Goal: Transaction & Acquisition: Download file/media

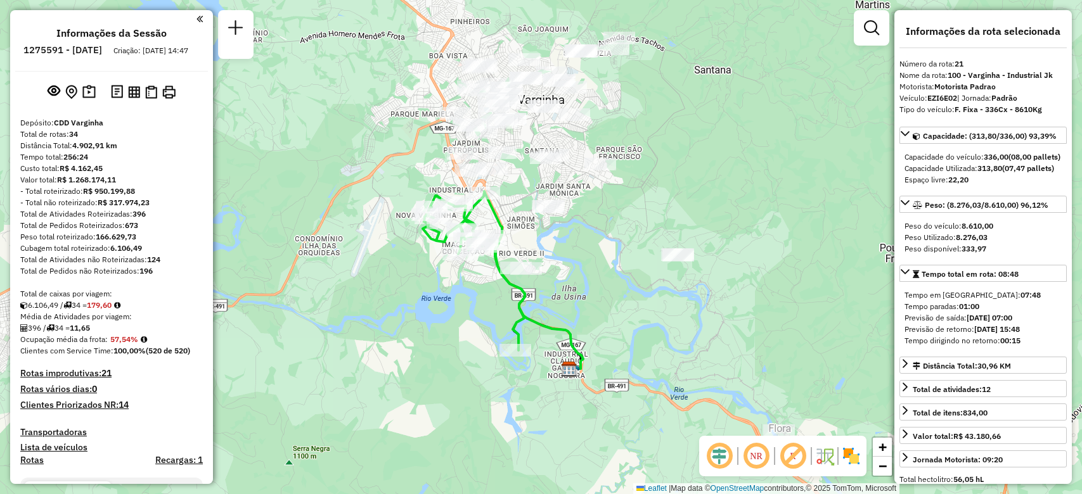
select select "**********"
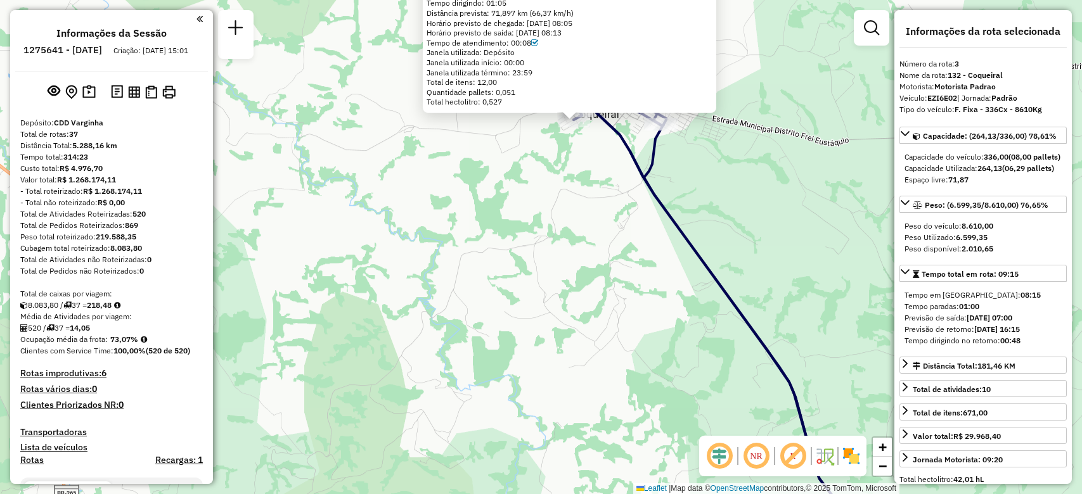
select select "**********"
click at [529, 227] on div "32290869 - MAIRA BEATRIZ MENDON Endereço: R TONICO DA GRAMA 104 Bairro: LAGINHA…" at bounding box center [541, 247] width 1082 height 494
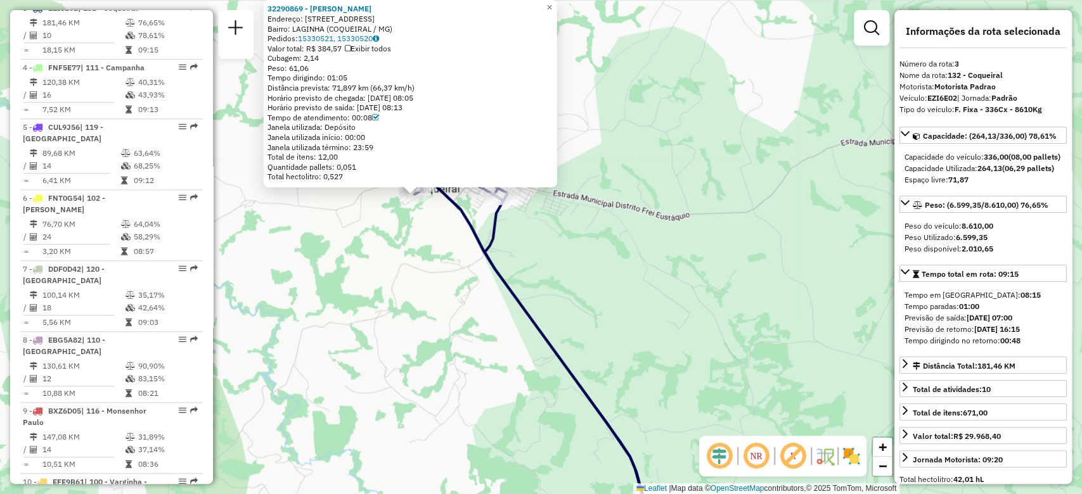
click at [547, 240] on div "32290869 - MAIRA BEATRIZ MENDON Endereço: R TONICO DA GRAMA 104 Bairro: LAGINHA…" at bounding box center [541, 247] width 1082 height 494
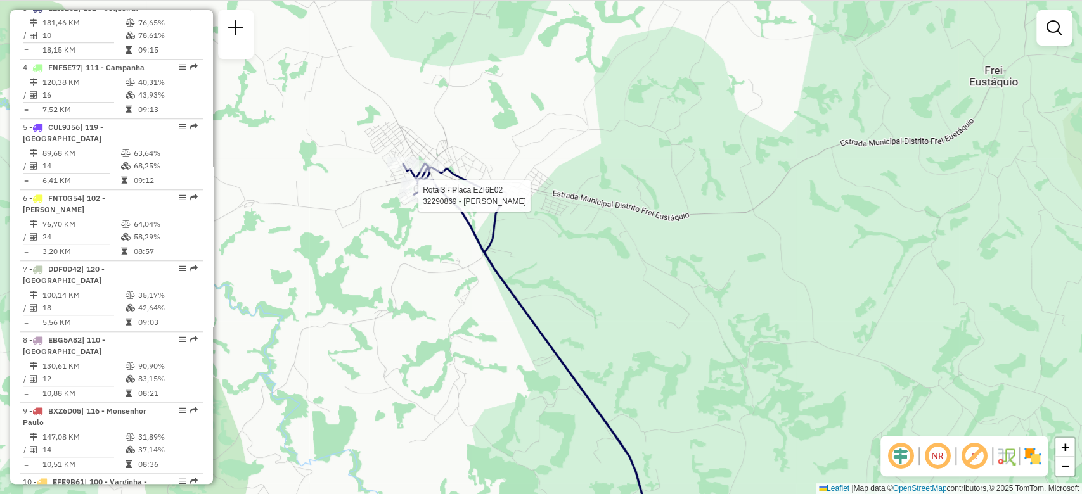
select select "**********"
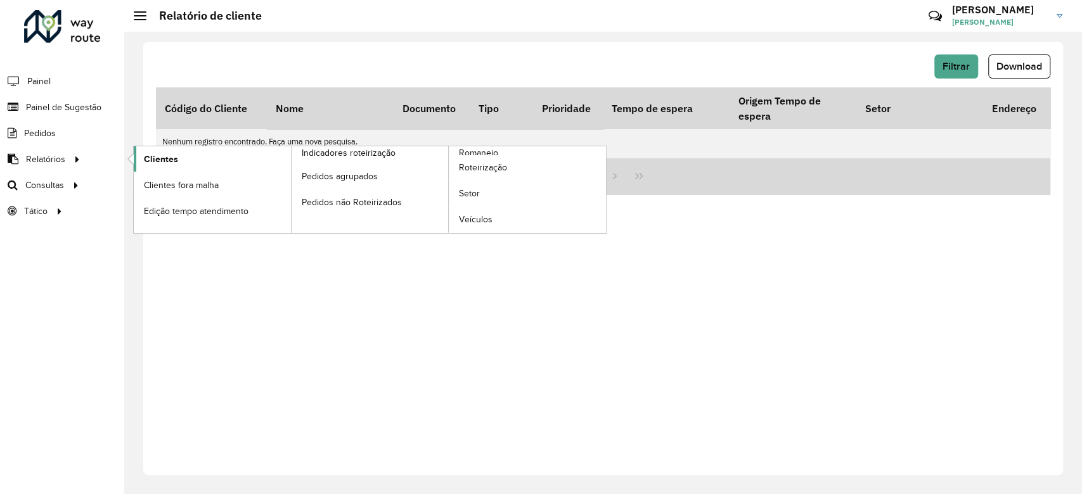
click at [153, 162] on span "Clientes" at bounding box center [161, 159] width 34 height 13
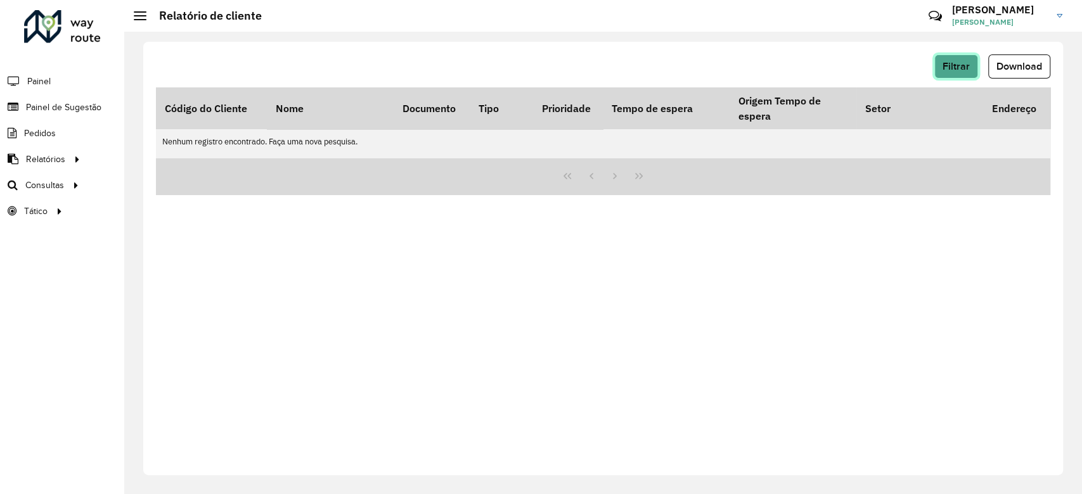
click at [967, 67] on span "Filtrar" at bounding box center [956, 66] width 27 height 11
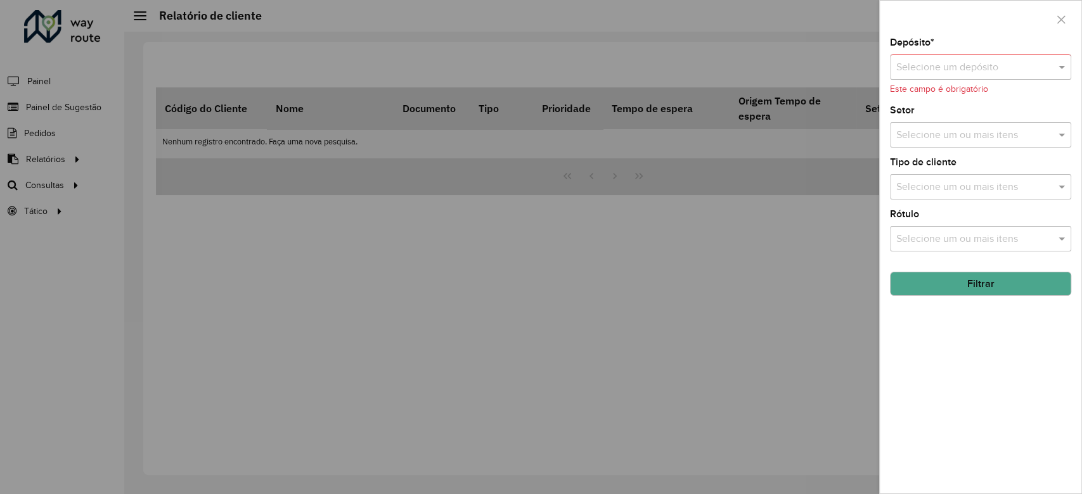
click at [948, 69] on input "text" at bounding box center [967, 67] width 143 height 15
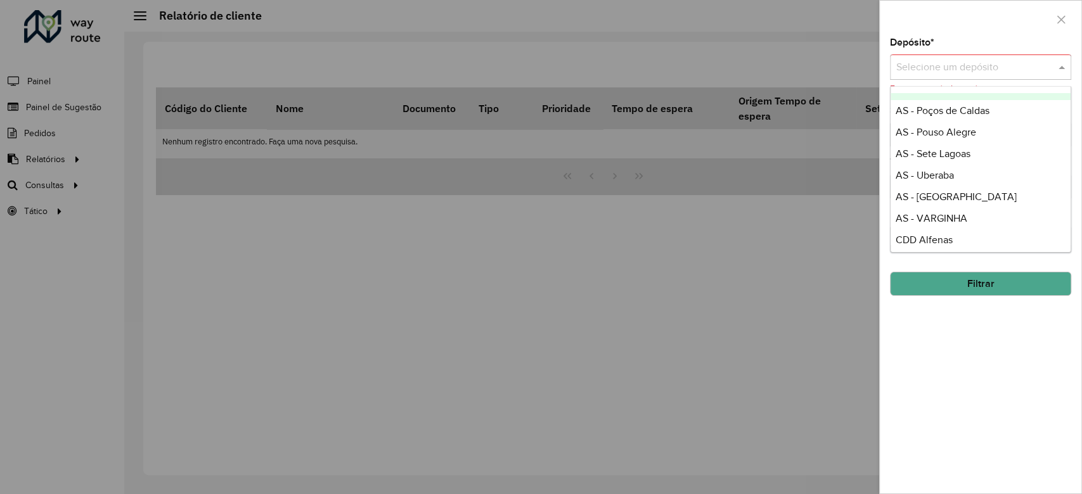
scroll to position [84, 0]
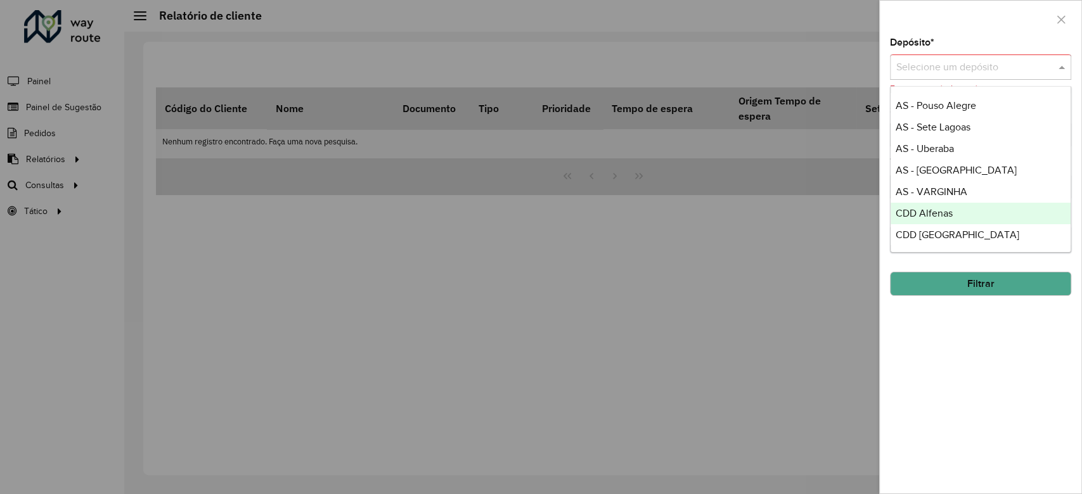
click at [952, 216] on div "CDD Alfenas" at bounding box center [981, 214] width 180 height 22
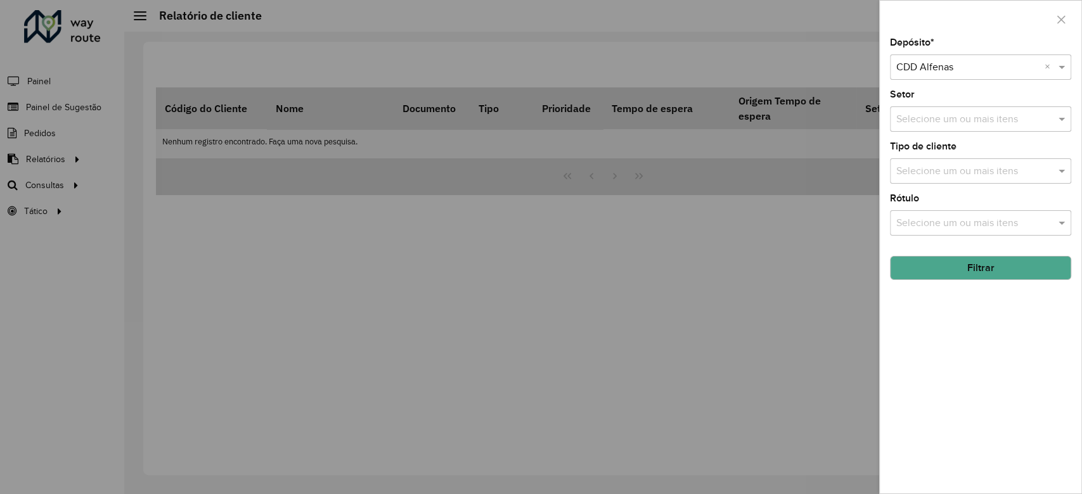
click at [962, 269] on button "Filtrar" at bounding box center [980, 268] width 181 height 24
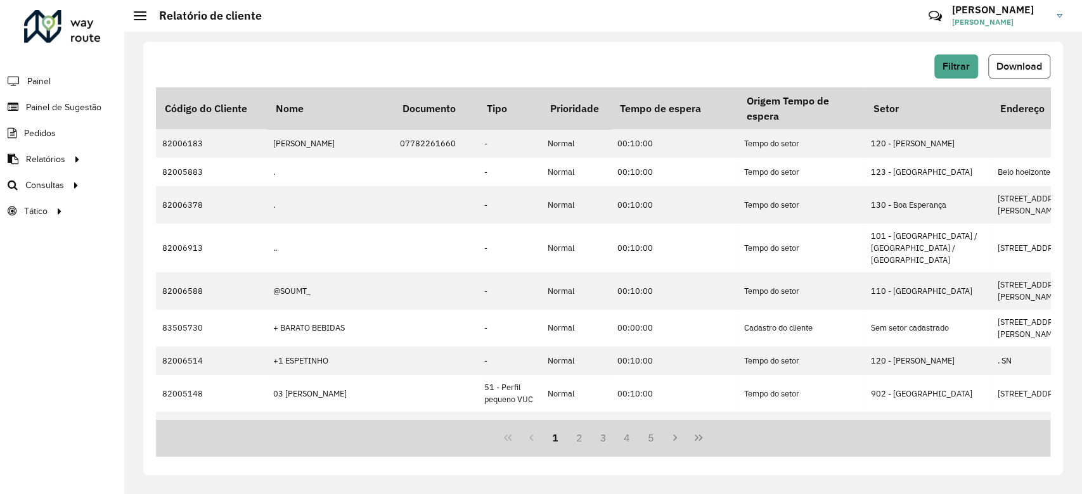
click at [997, 61] on span "Download" at bounding box center [1020, 66] width 46 height 11
click at [949, 73] on button "Filtrar" at bounding box center [956, 67] width 44 height 24
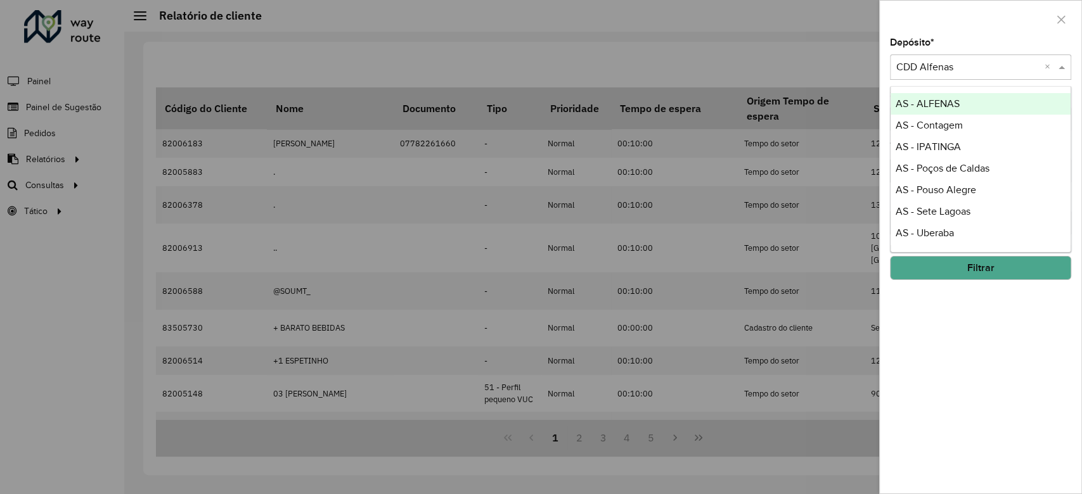
click at [947, 74] on input "text" at bounding box center [967, 67] width 143 height 15
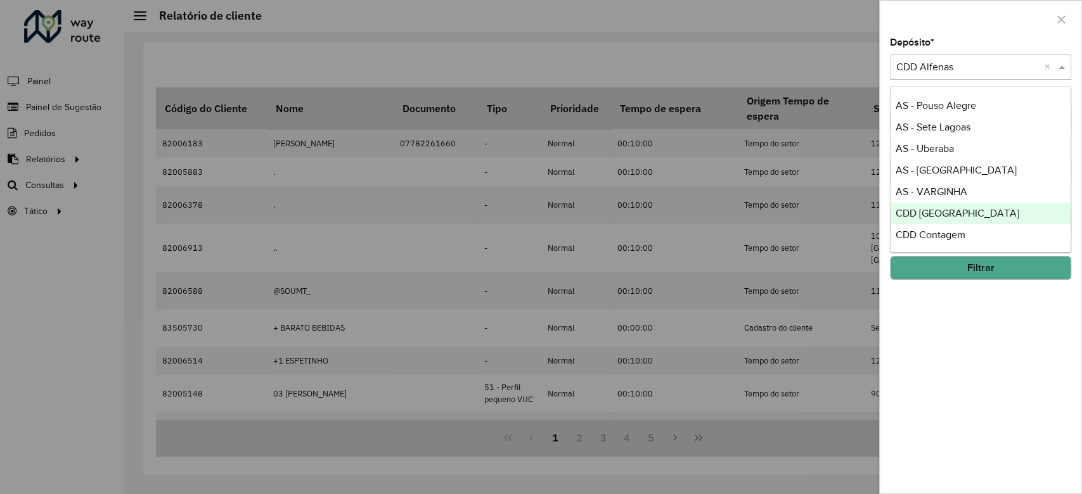
click at [978, 213] on span "CDD Belo Horizonte" at bounding box center [958, 213] width 124 height 11
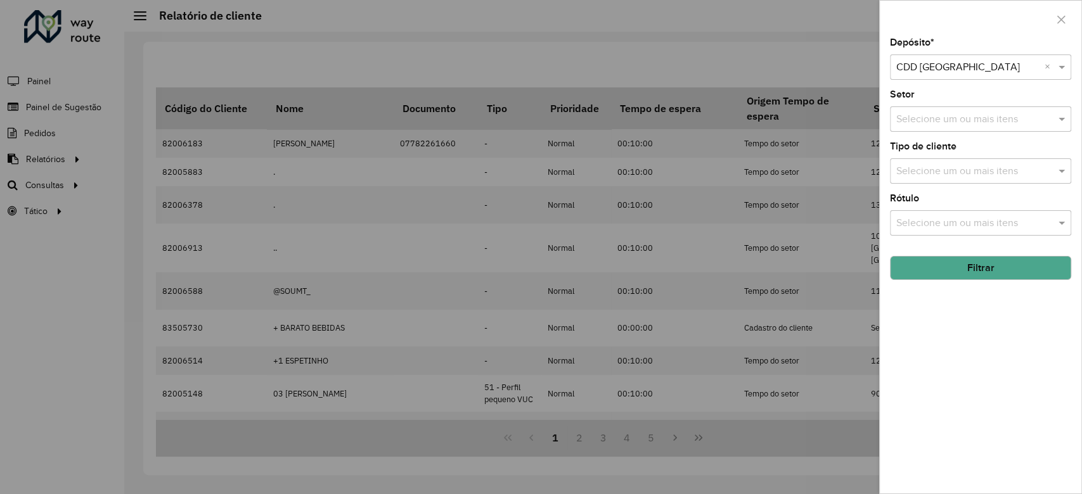
click at [1009, 273] on button "Filtrar" at bounding box center [980, 268] width 181 height 24
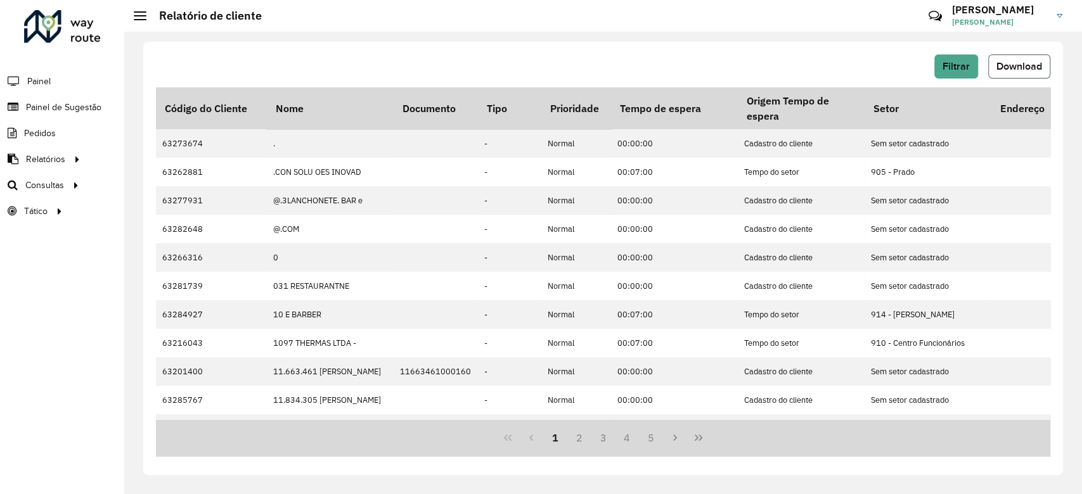
click at [1016, 64] on span "Download" at bounding box center [1020, 66] width 46 height 11
click at [943, 75] on button "Filtrar" at bounding box center [956, 67] width 44 height 24
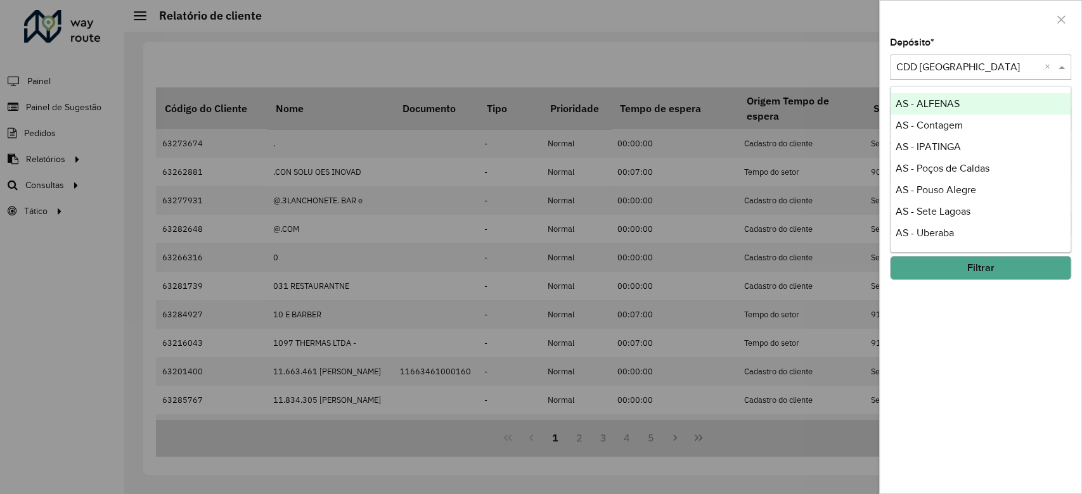
click at [937, 73] on input "text" at bounding box center [967, 67] width 143 height 15
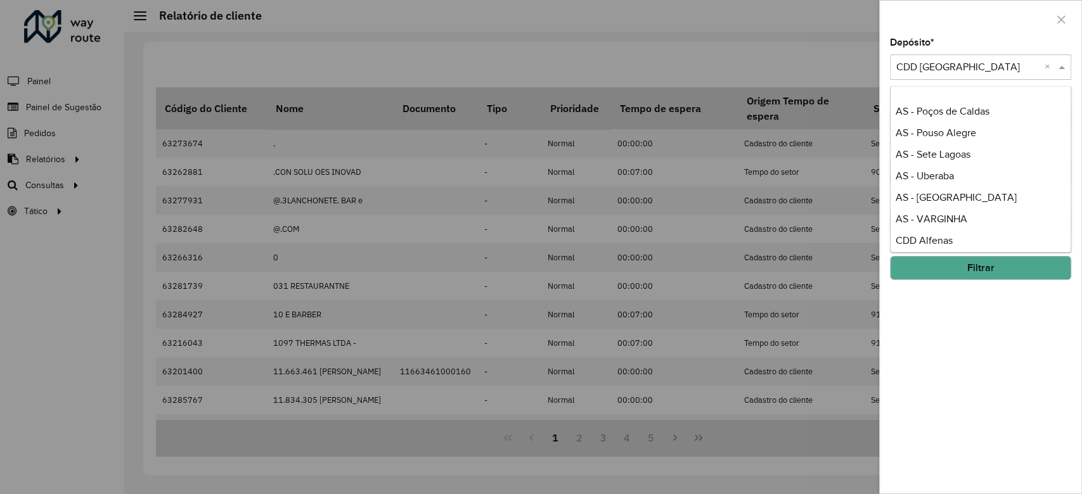
scroll to position [98, 0]
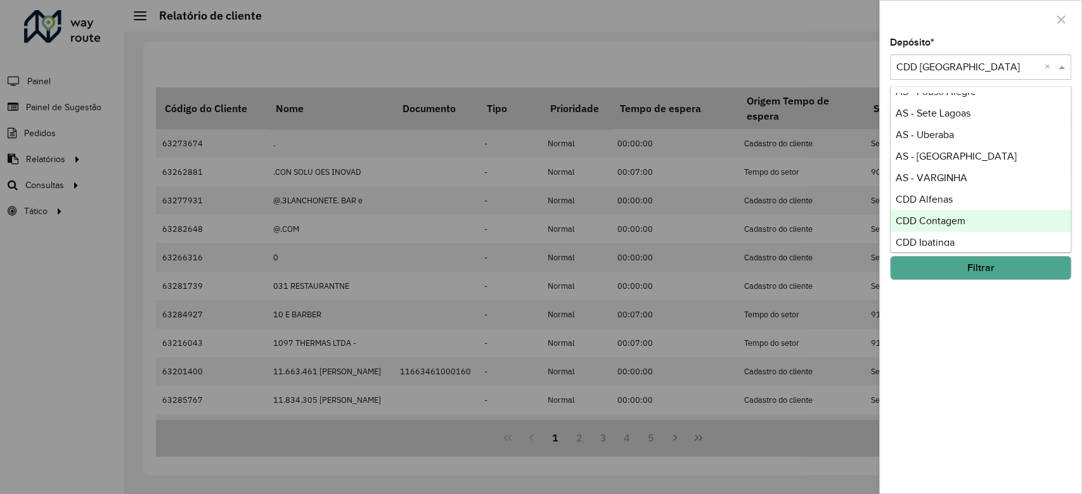
click at [986, 210] on div "CDD Contagem" at bounding box center [981, 221] width 180 height 22
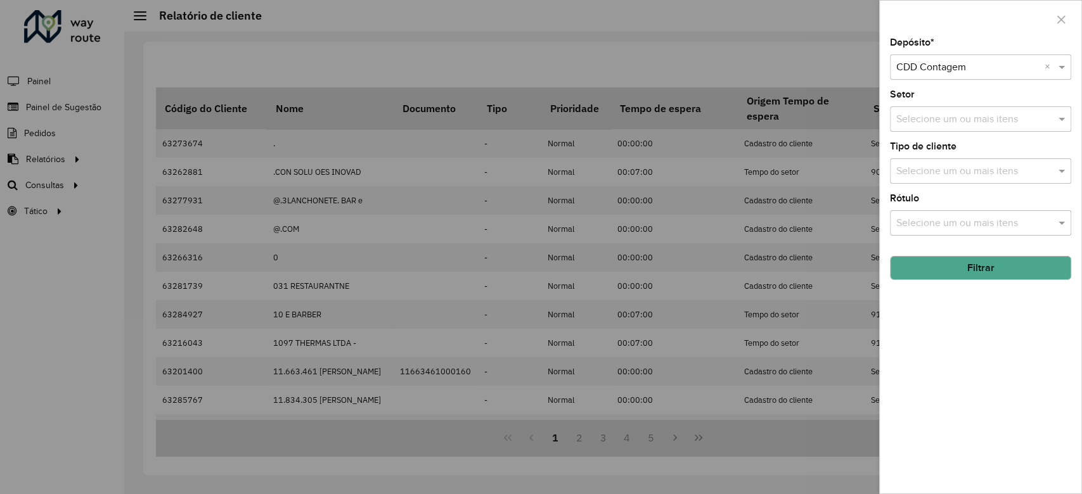
click at [979, 261] on button "Filtrar" at bounding box center [980, 268] width 181 height 24
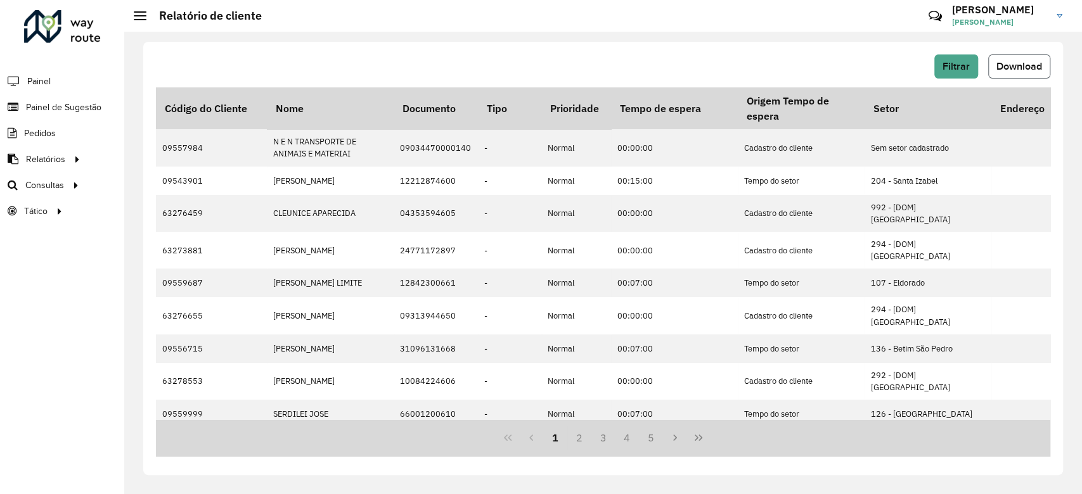
click at [1019, 66] on span "Download" at bounding box center [1020, 66] width 46 height 11
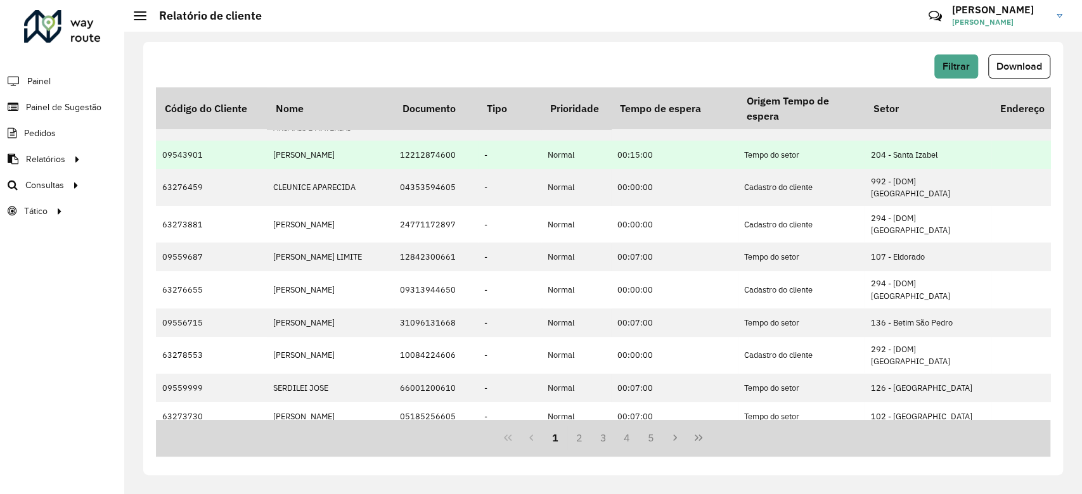
scroll to position [0, 0]
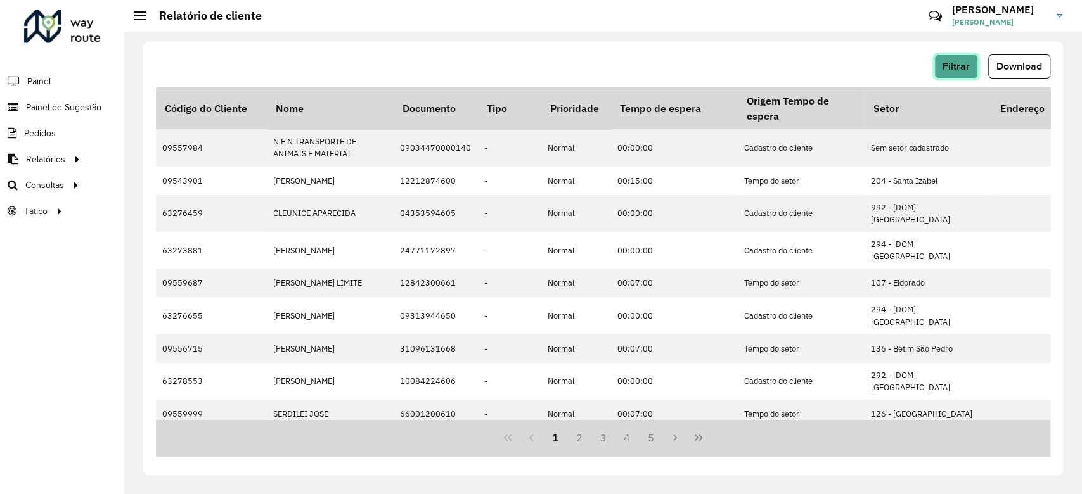
click at [946, 66] on span "Filtrar" at bounding box center [956, 66] width 27 height 11
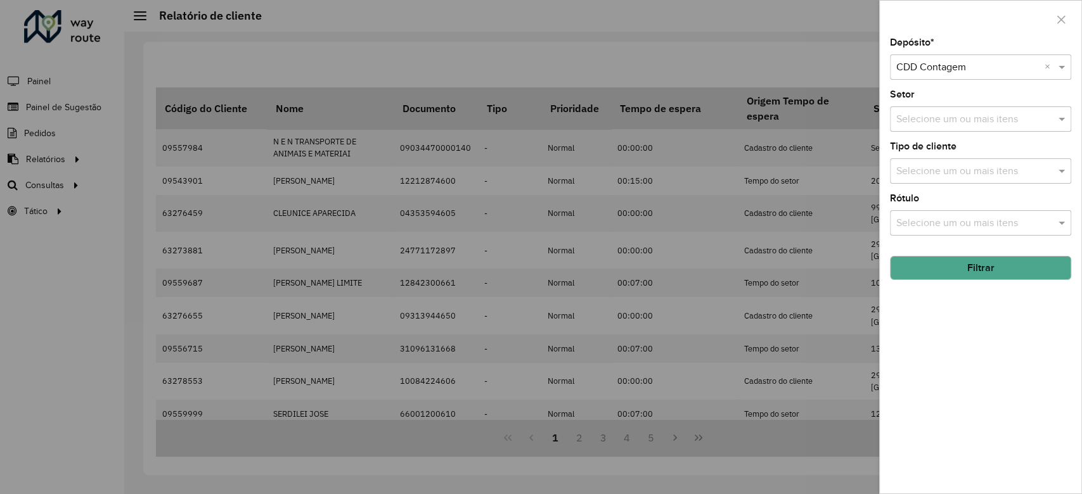
click at [982, 72] on input "text" at bounding box center [967, 67] width 143 height 15
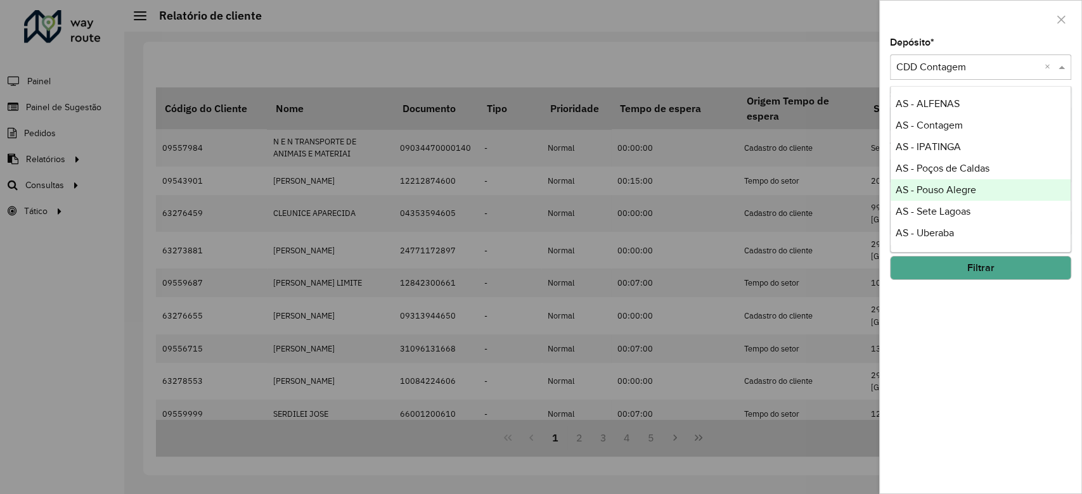
scroll to position [169, 0]
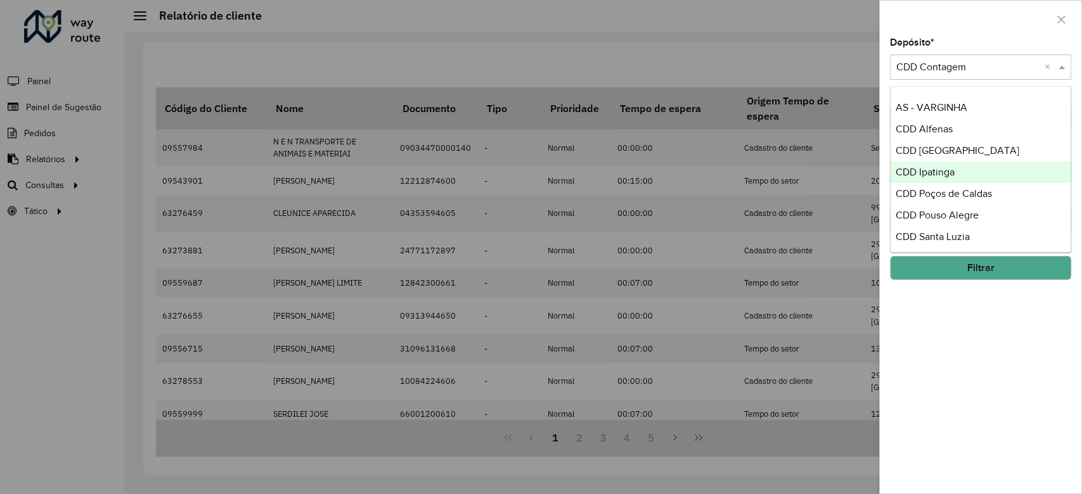
click at [978, 167] on div "CDD Ipatinga" at bounding box center [981, 173] width 180 height 22
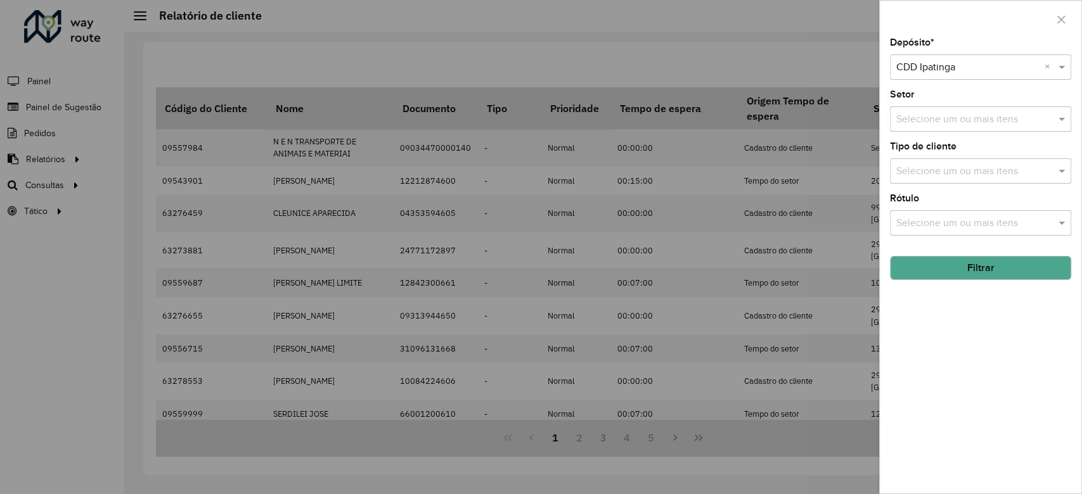
click at [978, 261] on button "Filtrar" at bounding box center [980, 268] width 181 height 24
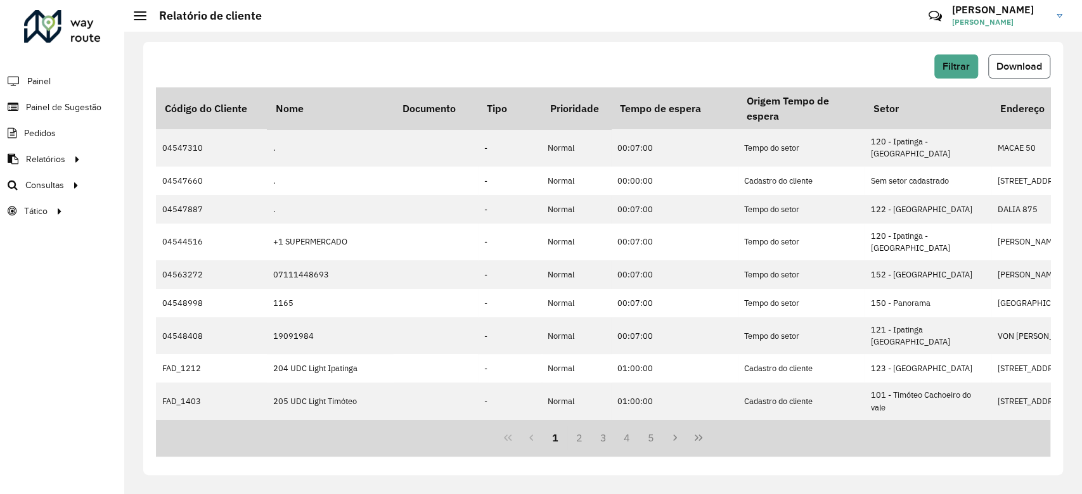
click at [1027, 69] on span "Download" at bounding box center [1020, 66] width 46 height 11
click at [951, 64] on span "Filtrar" at bounding box center [956, 66] width 27 height 11
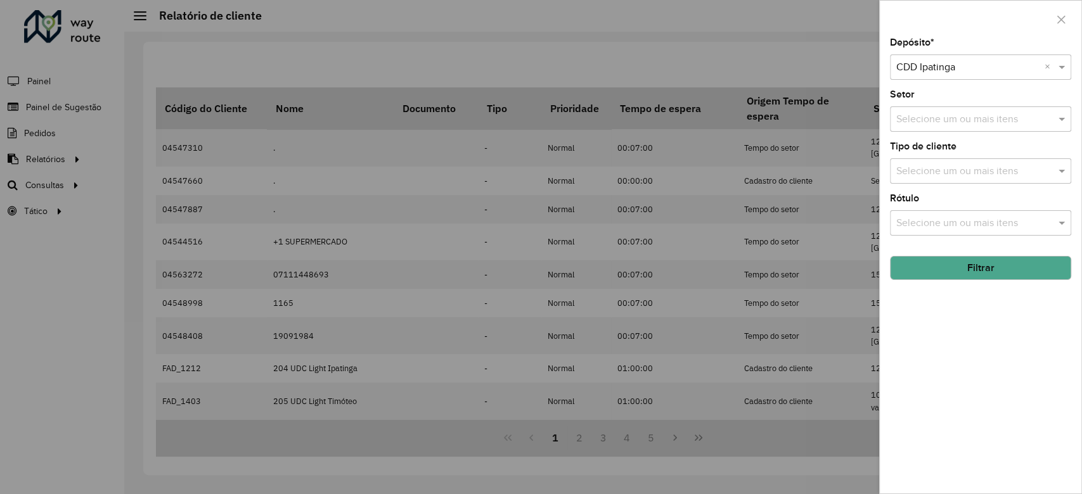
click at [969, 77] on div "Depósito * Selecione um depósito × CDD Ipatinga × Setor Selecione um ou mais it…" at bounding box center [981, 266] width 202 height 456
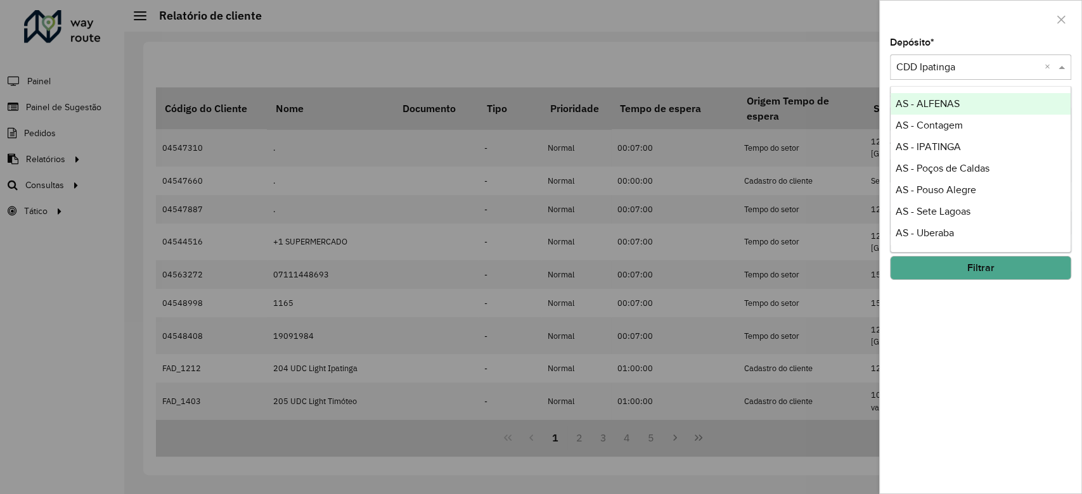
click at [969, 77] on div "Selecione um depósito × CDD Ipatinga ×" at bounding box center [980, 67] width 181 height 25
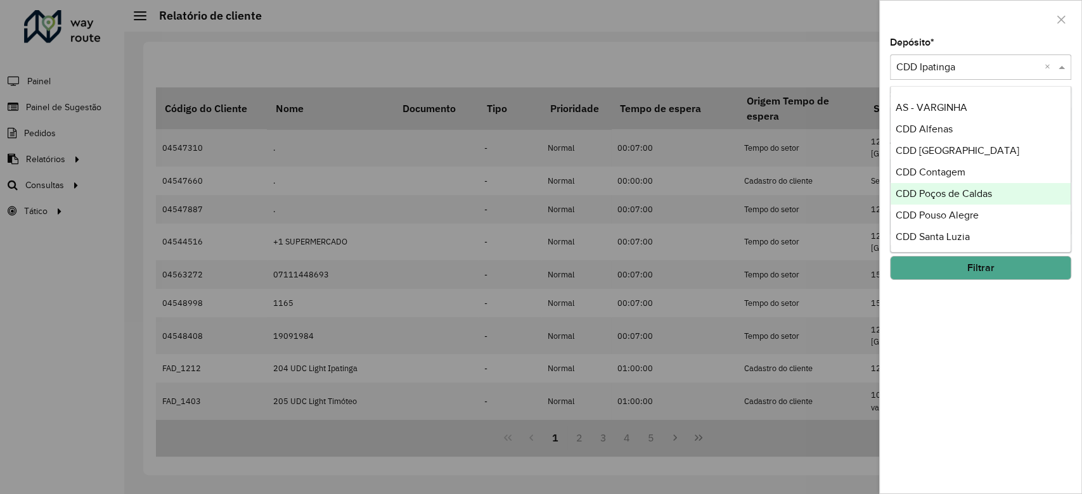
click at [974, 190] on span "CDD Poços de Caldas" at bounding box center [944, 193] width 96 height 11
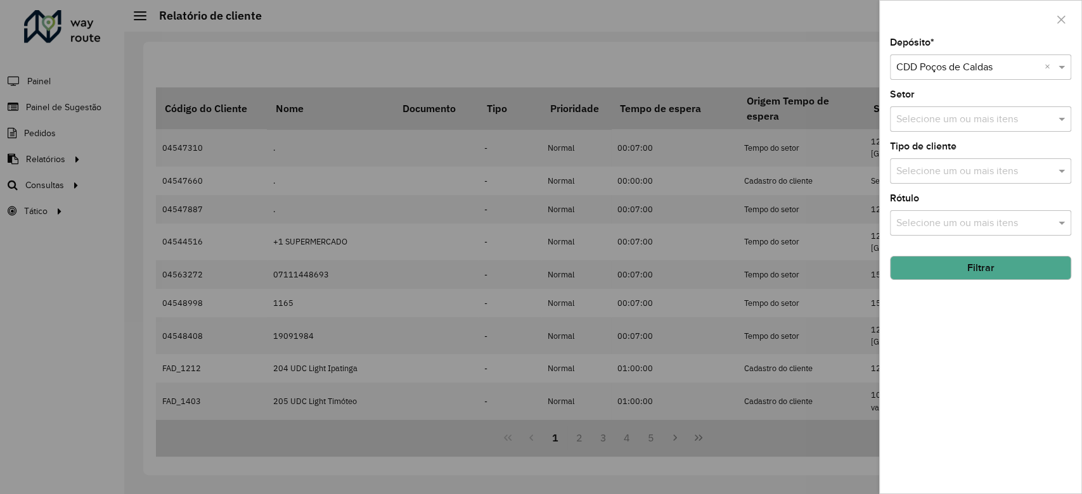
click at [976, 263] on button "Filtrar" at bounding box center [980, 268] width 181 height 24
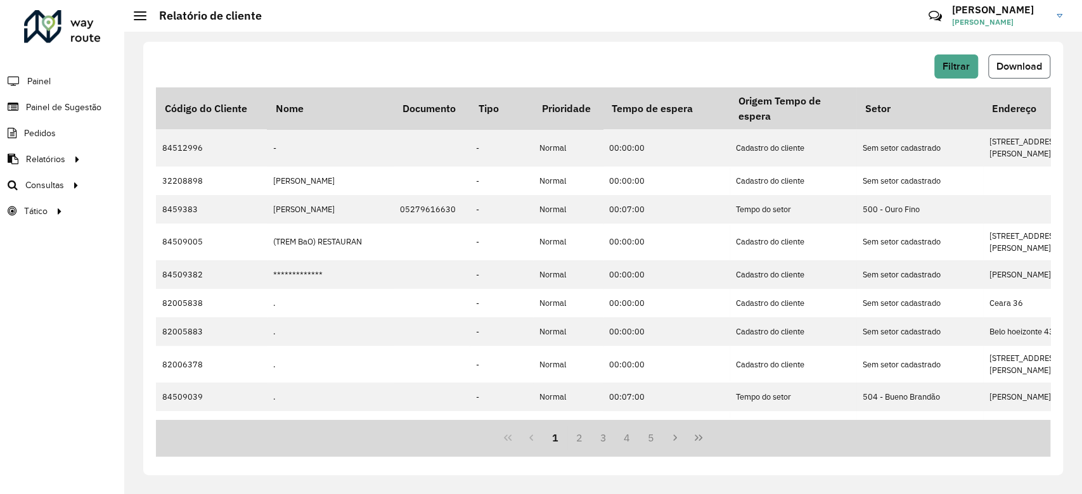
click at [1028, 61] on span "Download" at bounding box center [1020, 66] width 46 height 11
click at [965, 78] on button "Filtrar" at bounding box center [956, 67] width 44 height 24
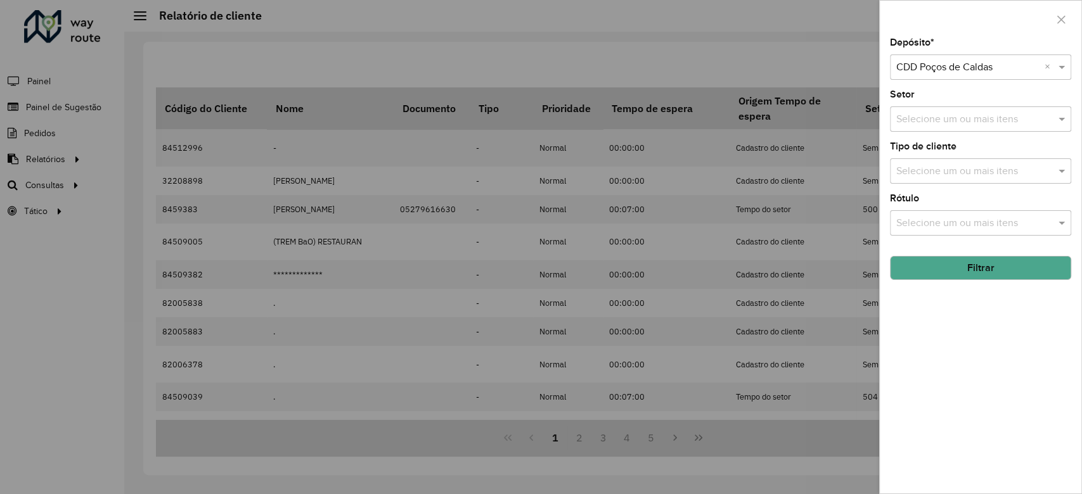
click at [969, 77] on div "Selecione um depósito × CDD Poços de Caldas ×" at bounding box center [980, 67] width 181 height 25
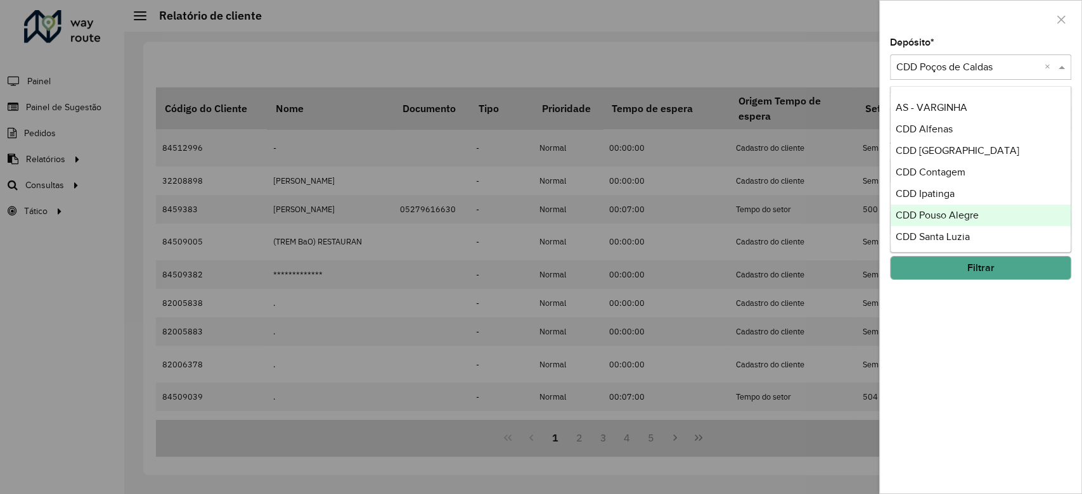
click at [983, 210] on div "CDD Pouso Alegre" at bounding box center [981, 216] width 180 height 22
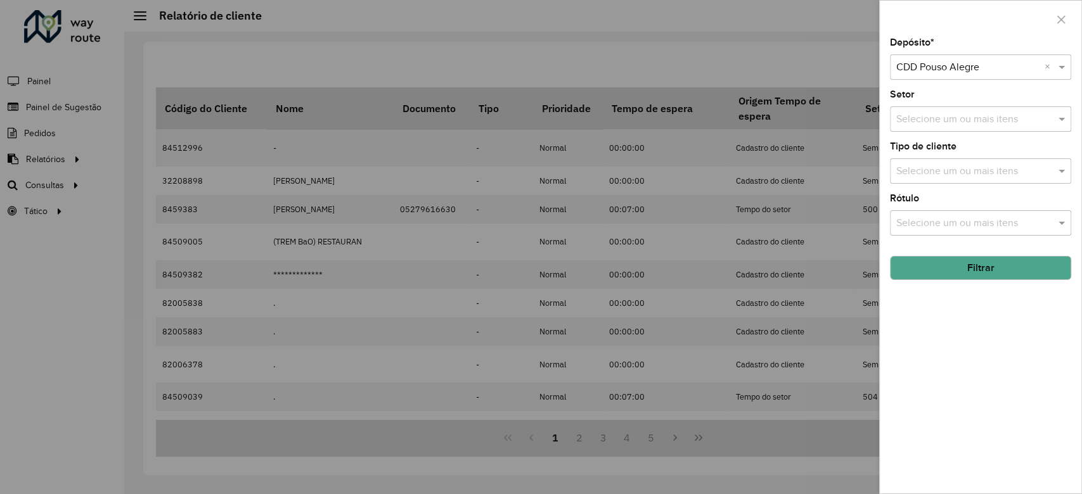
click at [1004, 268] on button "Filtrar" at bounding box center [980, 268] width 181 height 24
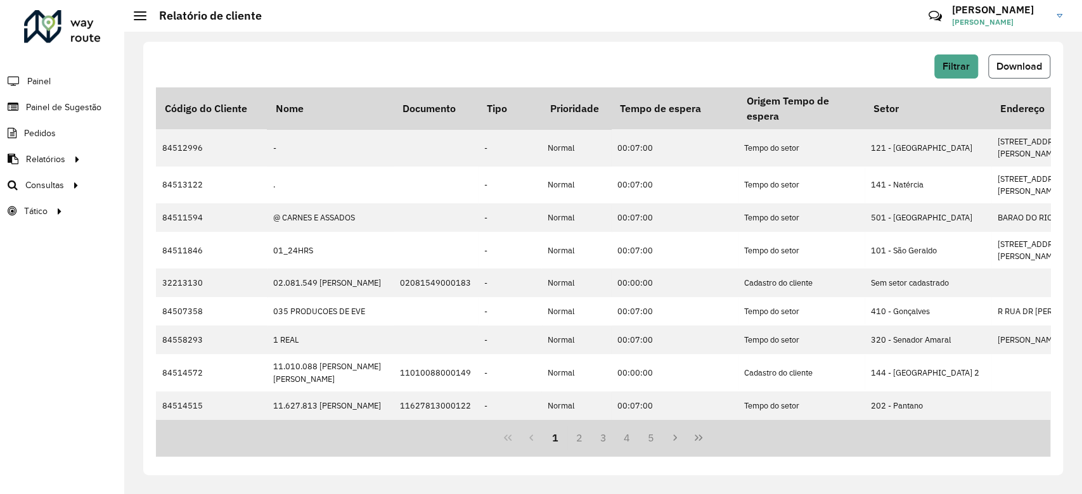
click at [1029, 68] on span "Download" at bounding box center [1020, 66] width 46 height 11
click at [972, 65] on button "Filtrar" at bounding box center [956, 67] width 44 height 24
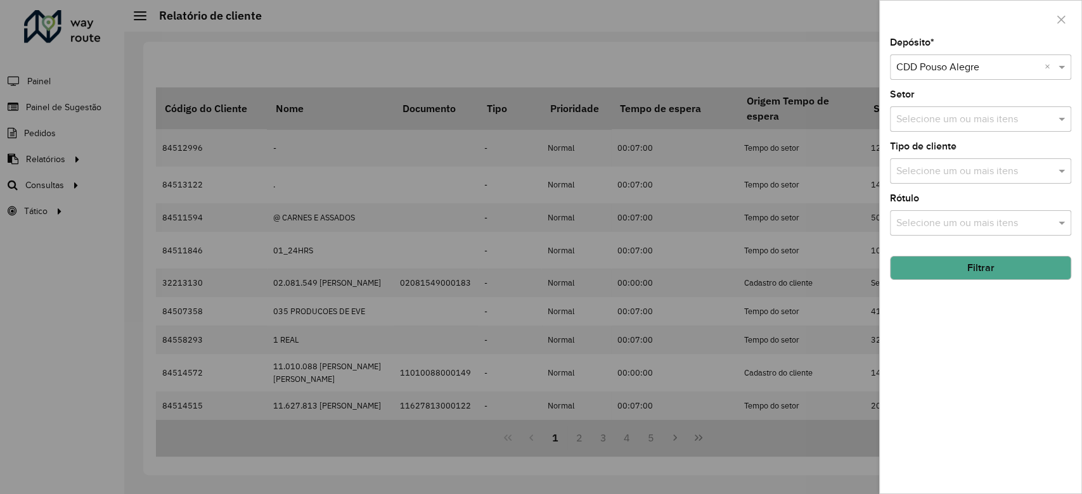
click at [971, 75] on div "Selecione um depósito × CDD Pouso Alegre ×" at bounding box center [980, 67] width 181 height 25
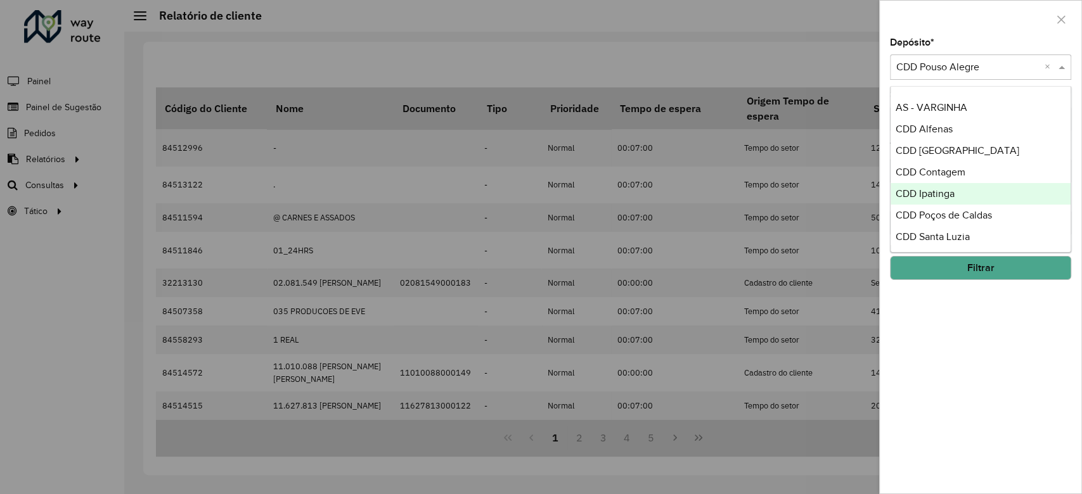
scroll to position [254, 0]
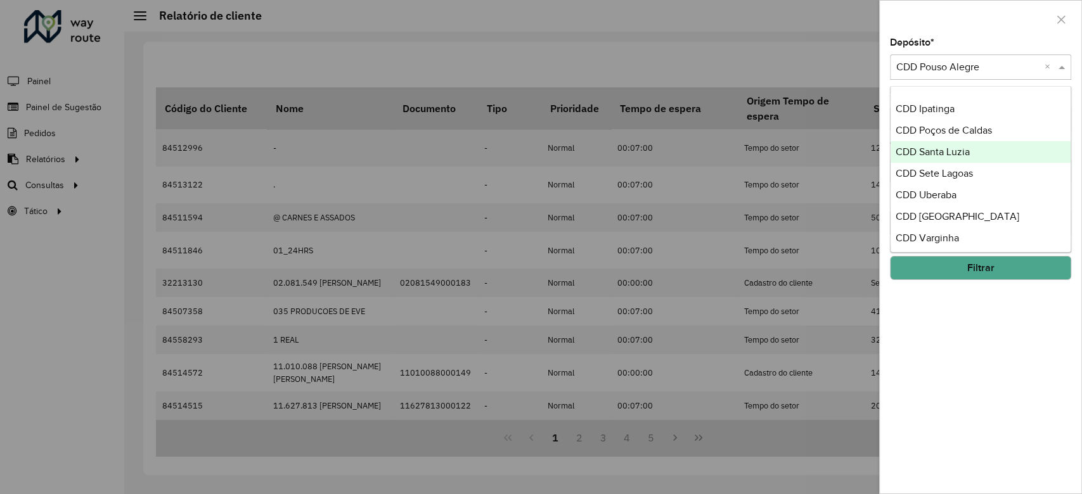
click at [982, 152] on div "CDD Santa Luzia" at bounding box center [981, 152] width 180 height 22
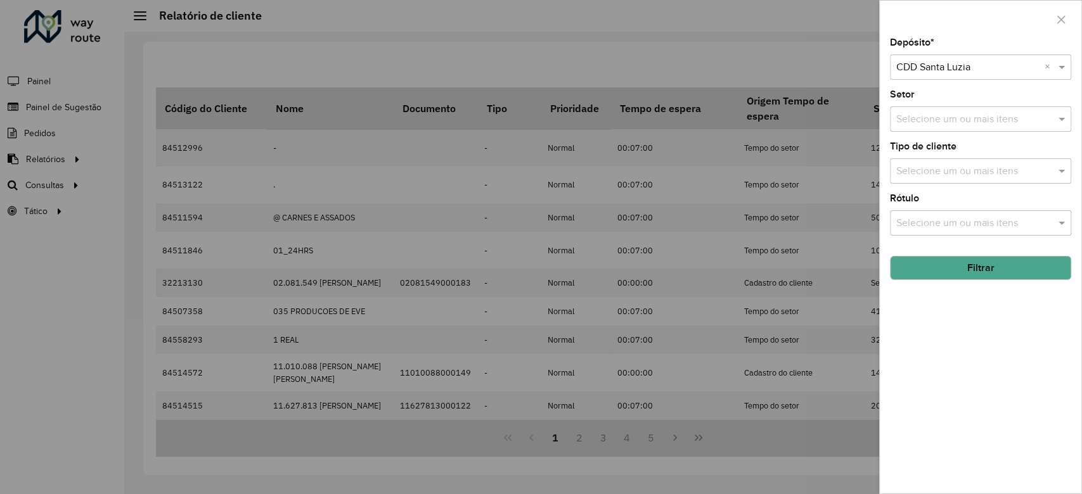
click at [986, 266] on button "Filtrar" at bounding box center [980, 268] width 181 height 24
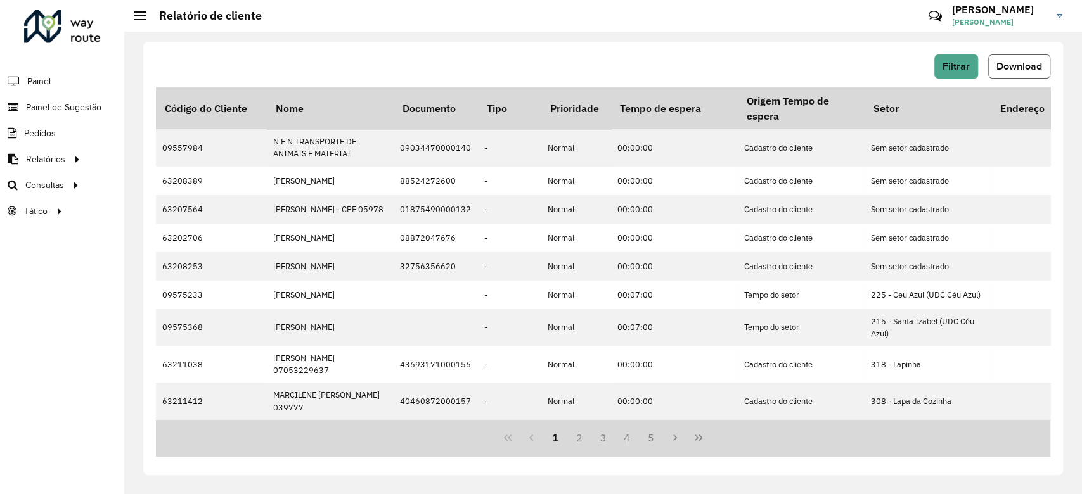
click at [1006, 73] on button "Download" at bounding box center [1019, 67] width 62 height 24
click at [962, 59] on button "Filtrar" at bounding box center [956, 67] width 44 height 24
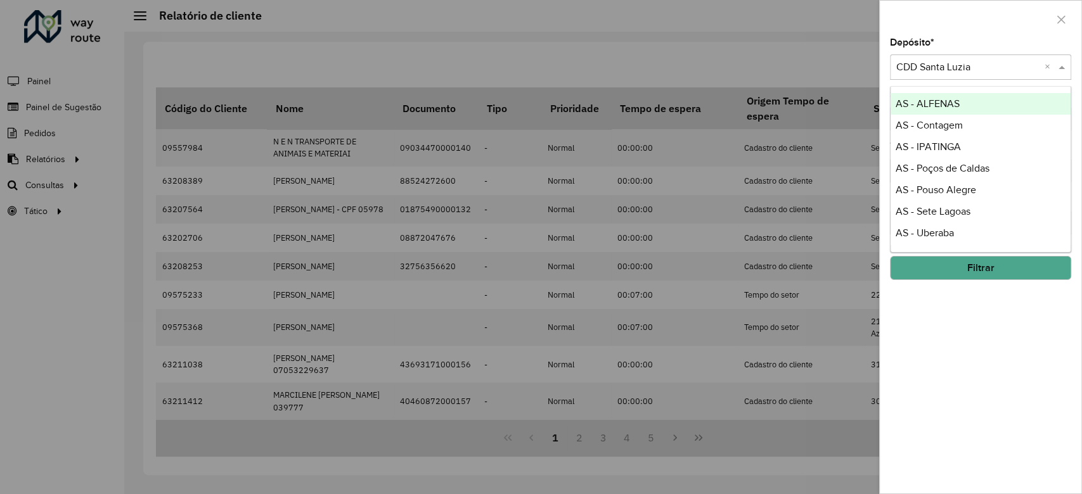
click at [934, 75] on div "Selecione um depósito × CDD Santa Luzia ×" at bounding box center [980, 67] width 181 height 25
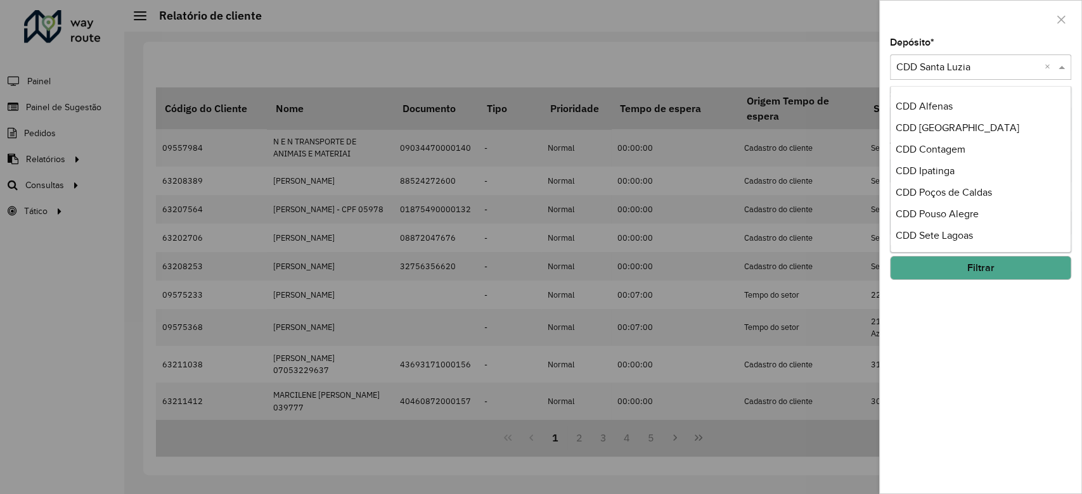
scroll to position [196, 0]
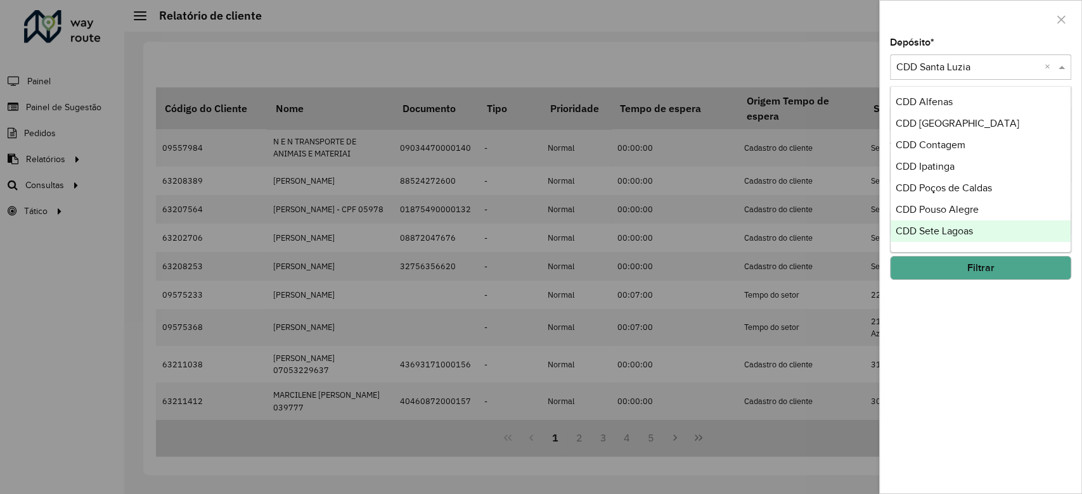
click at [965, 236] on div "CDD Sete Lagoas" at bounding box center [981, 232] width 180 height 22
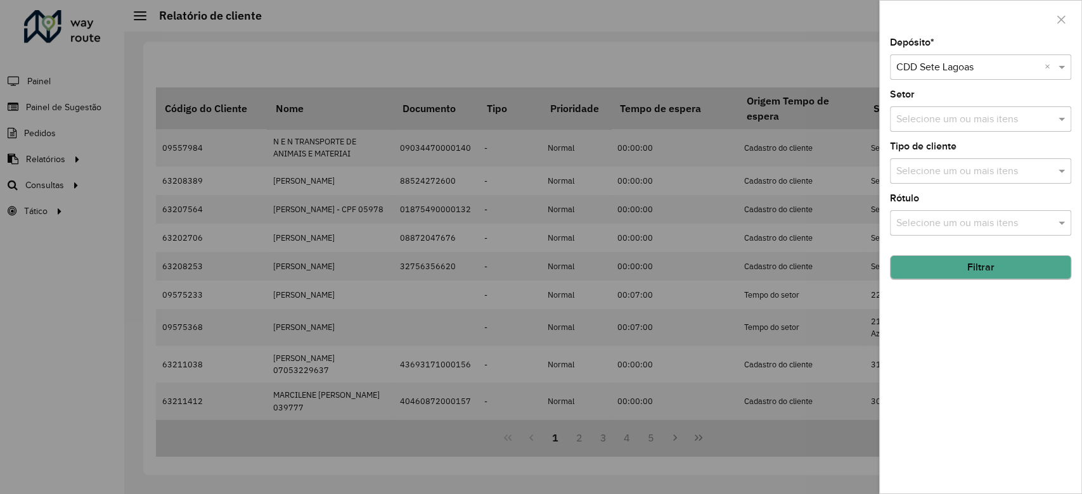
drag, startPoint x: 962, startPoint y: 255, endPoint x: 965, endPoint y: 268, distance: 13.7
click at [965, 268] on hb-field-button "Filtrar" at bounding box center [980, 263] width 181 height 34
click at [965, 268] on button "Filtrar" at bounding box center [980, 268] width 181 height 24
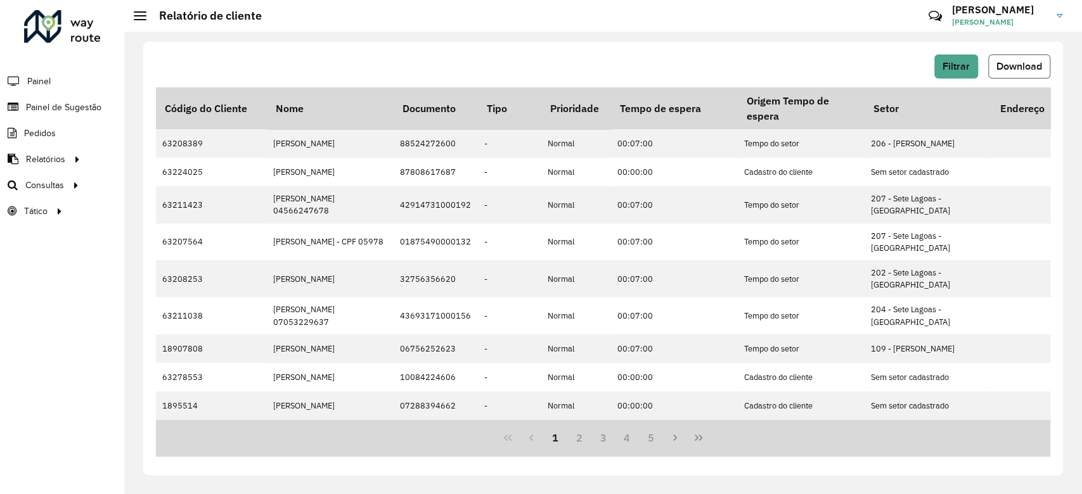
click at [1017, 74] on button "Download" at bounding box center [1019, 67] width 62 height 24
click at [952, 67] on span "Filtrar" at bounding box center [956, 66] width 27 height 11
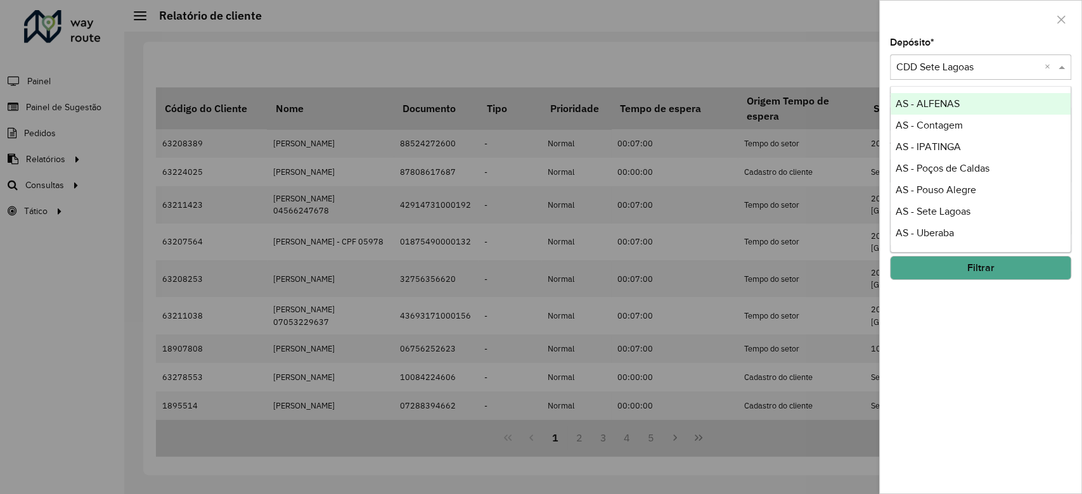
click at [1019, 77] on div "Selecione um depósito × CDD Sete Lagoas ×" at bounding box center [980, 67] width 181 height 25
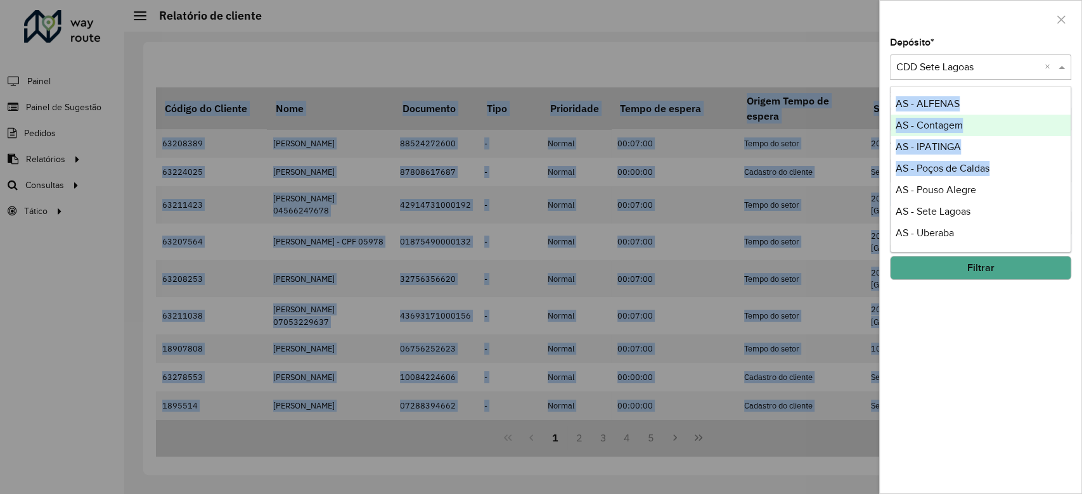
drag, startPoint x: 1071, startPoint y: 135, endPoint x: 1067, endPoint y: 170, distance: 35.1
click at [1067, 170] on body "Aguarde... Pop-up bloqueado! Seu navegador bloqueou automáticamente a abertura …" at bounding box center [541, 247] width 1082 height 494
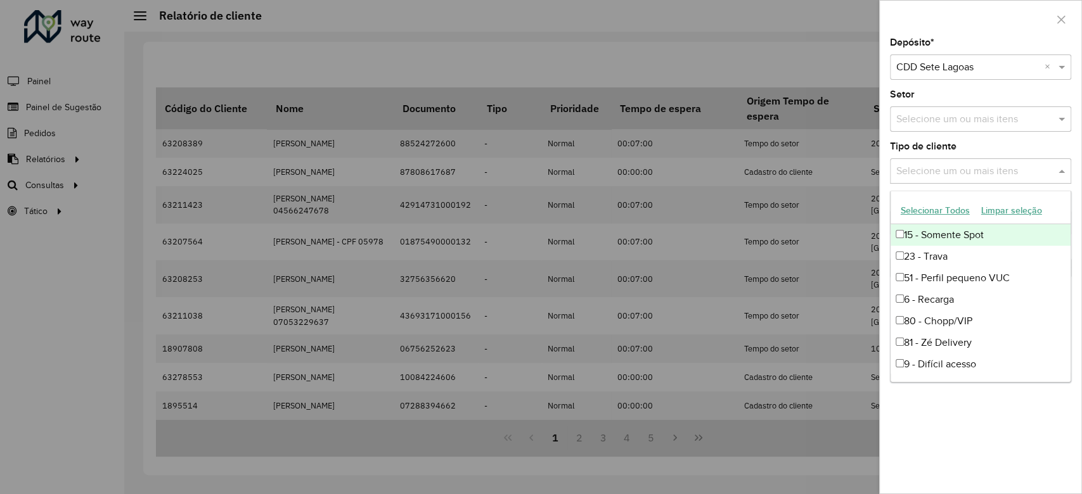
click at [1067, 170] on span at bounding box center [1063, 171] width 16 height 15
click at [1068, 146] on div "Tipo de cliente Selecione um ou mais itens" at bounding box center [980, 163] width 181 height 42
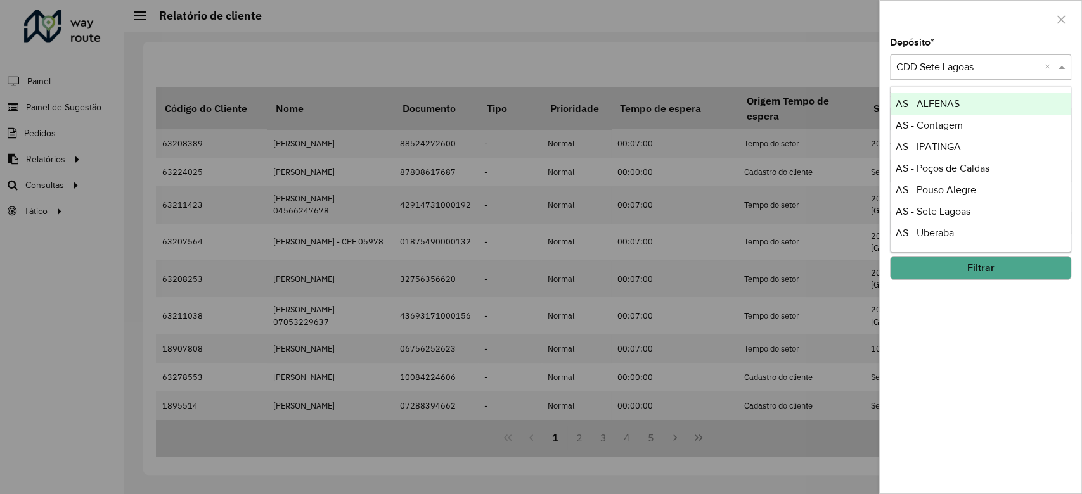
click at [1035, 74] on input "text" at bounding box center [967, 67] width 143 height 15
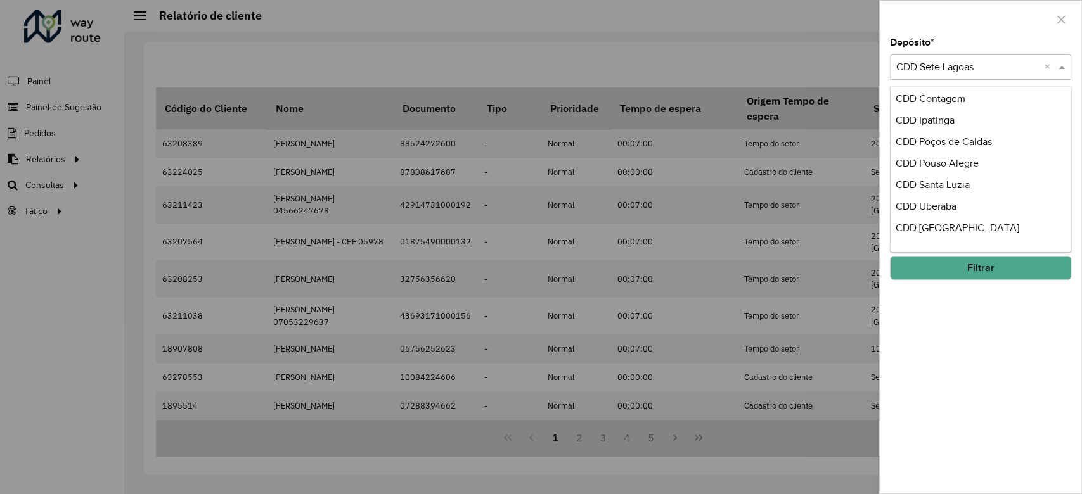
scroll to position [247, 0]
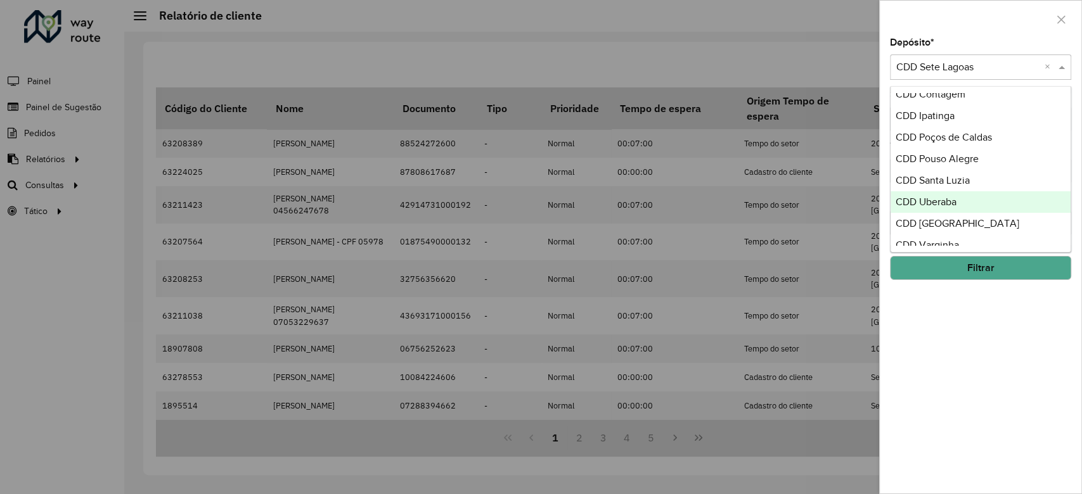
click at [971, 208] on div "CDD Uberaba" at bounding box center [981, 202] width 180 height 22
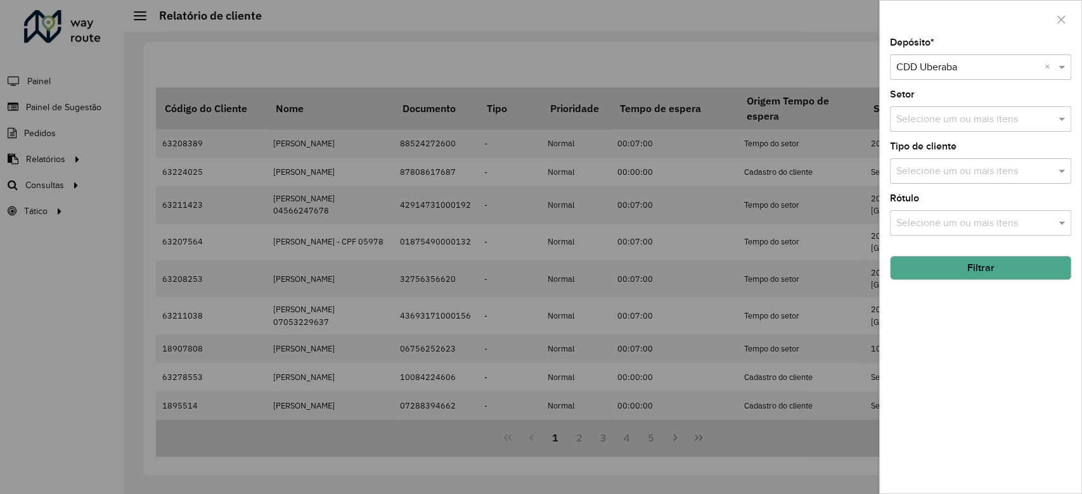
click at [964, 267] on button "Filtrar" at bounding box center [980, 268] width 181 height 24
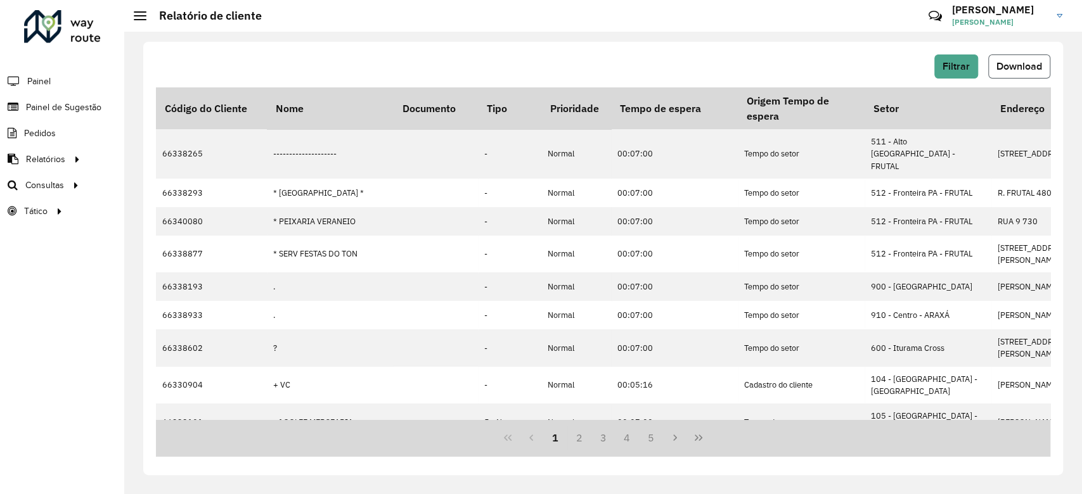
click at [1000, 72] on span "Download" at bounding box center [1020, 66] width 46 height 11
click at [957, 58] on button "Filtrar" at bounding box center [956, 67] width 44 height 24
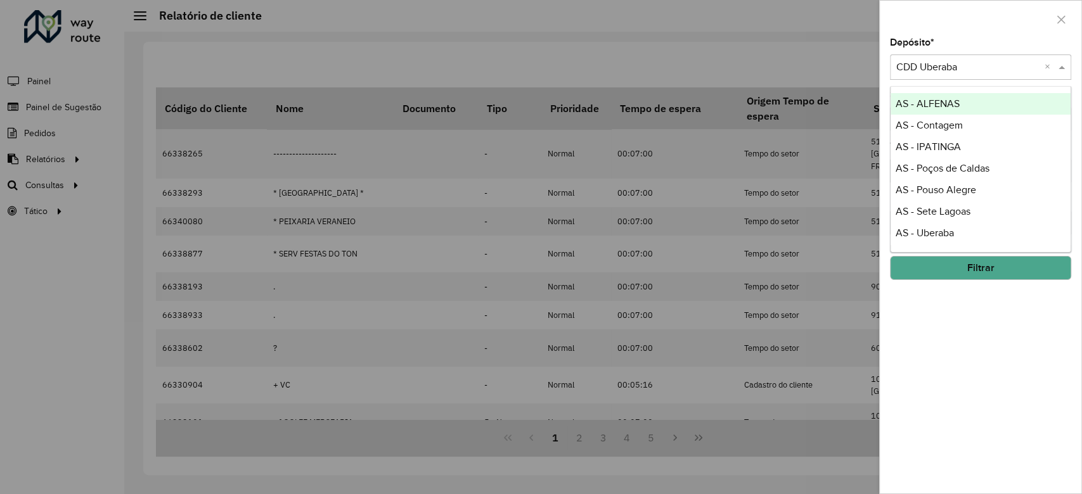
click at [997, 70] on input "text" at bounding box center [967, 67] width 143 height 15
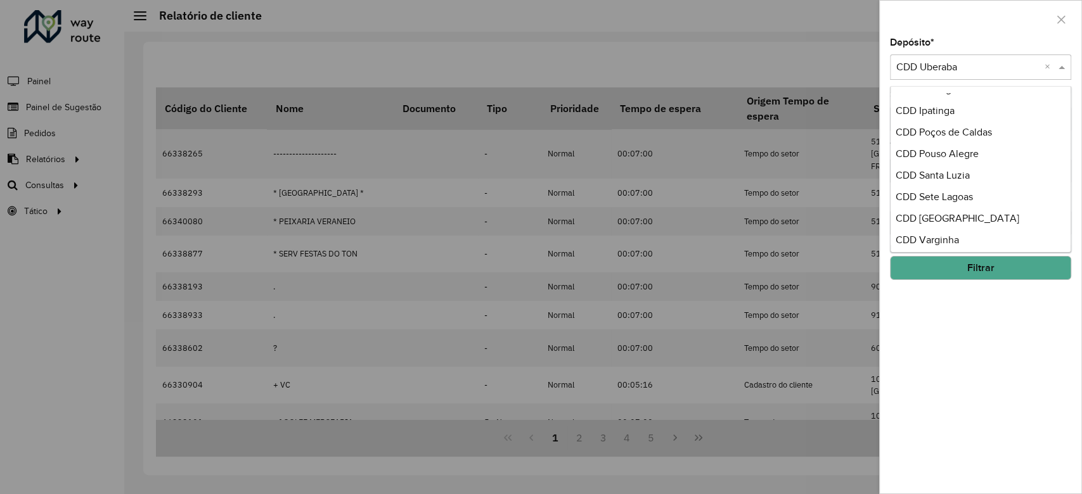
scroll to position [254, 0]
click at [1005, 217] on div "CDD Uberlandia" at bounding box center [981, 217] width 180 height 22
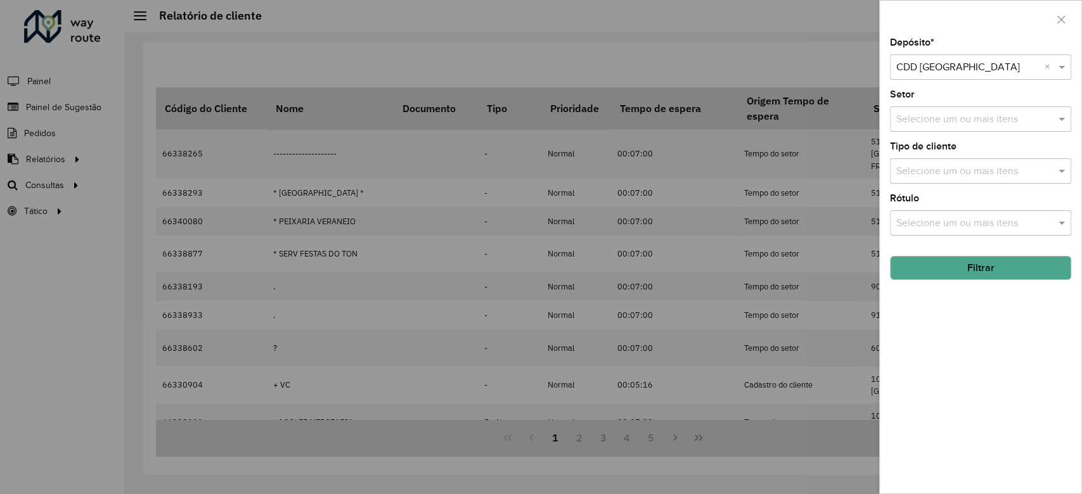
click at [990, 262] on button "Filtrar" at bounding box center [980, 268] width 181 height 24
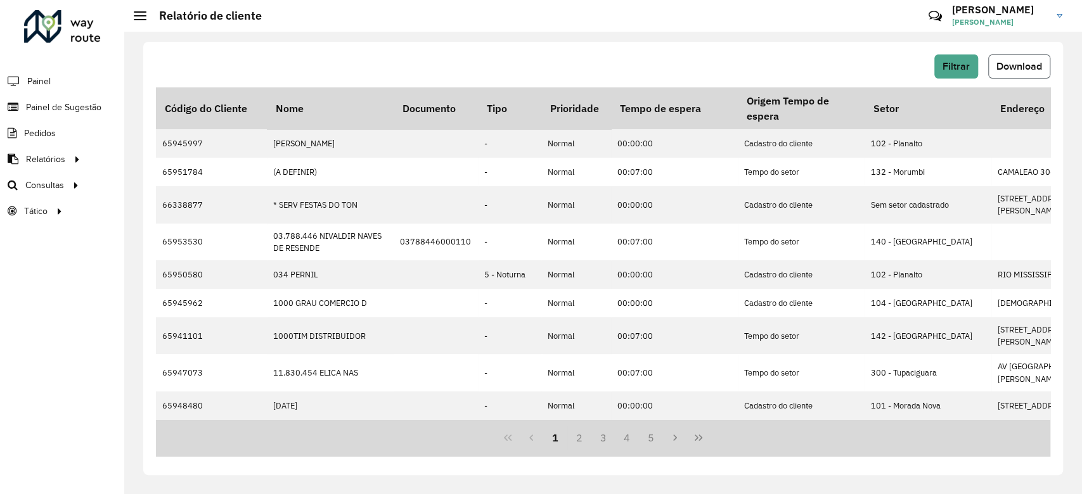
click at [1016, 69] on span "Download" at bounding box center [1020, 66] width 46 height 11
click at [956, 70] on span "Filtrar" at bounding box center [956, 66] width 27 height 11
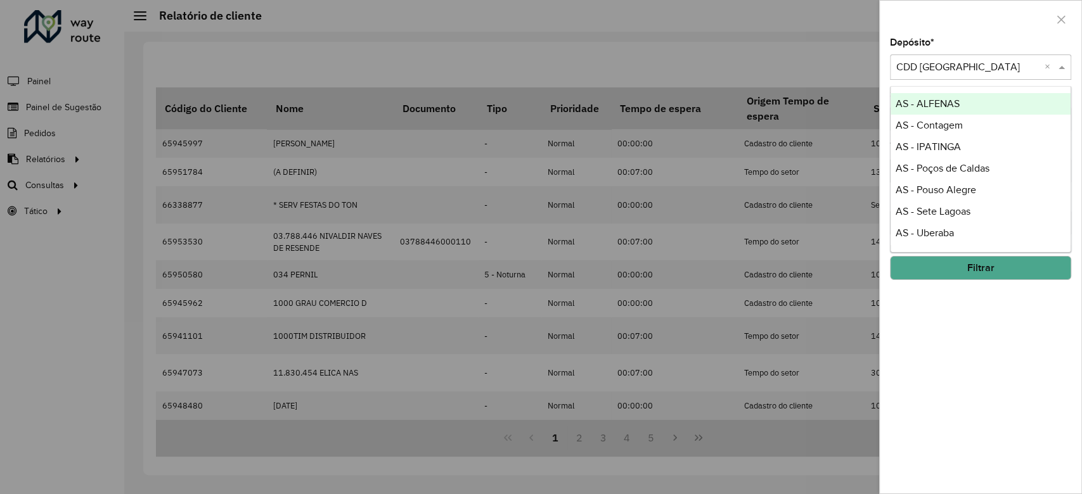
click at [1026, 74] on input "text" at bounding box center [967, 67] width 143 height 15
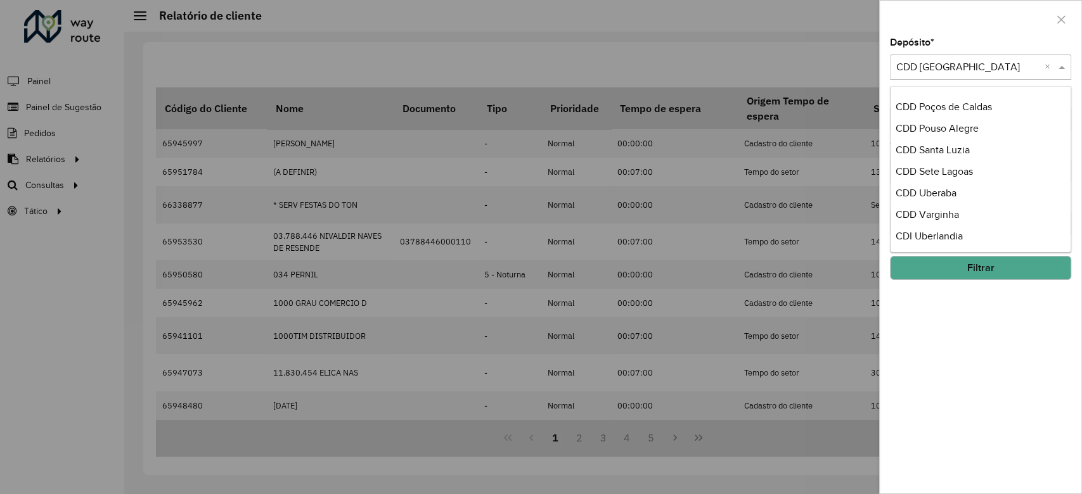
scroll to position [279, 0]
click at [974, 210] on div "CDD Varginha" at bounding box center [981, 213] width 180 height 22
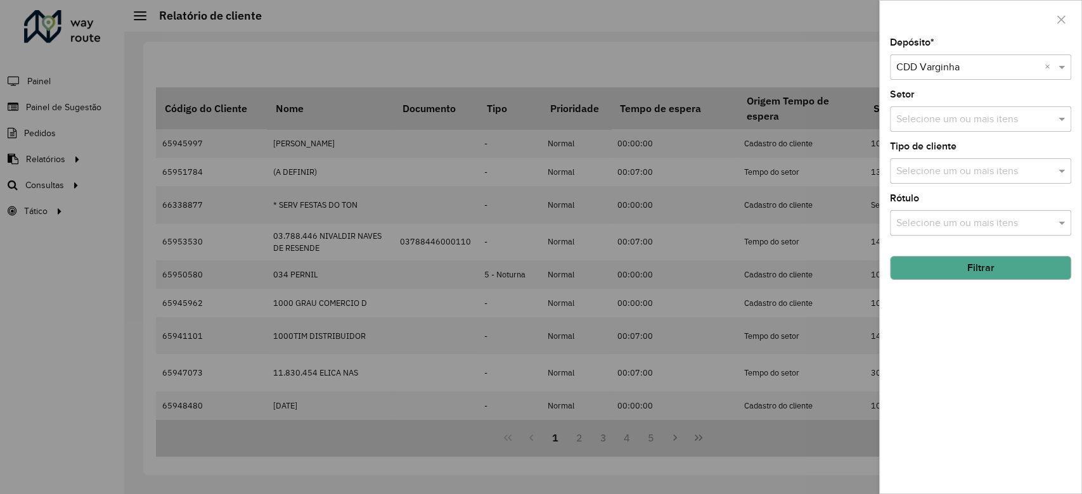
click at [965, 269] on button "Filtrar" at bounding box center [980, 268] width 181 height 24
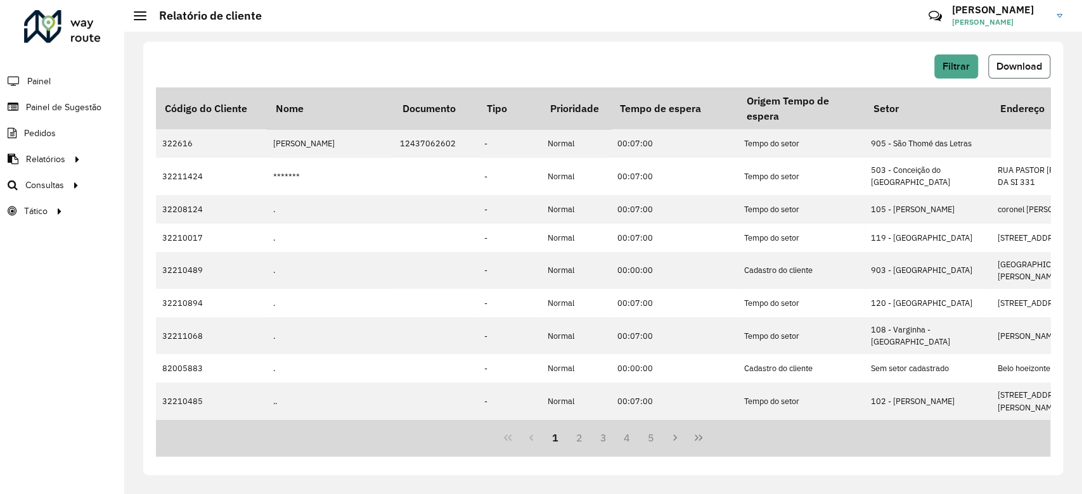
click at [1035, 61] on span "Download" at bounding box center [1020, 66] width 46 height 11
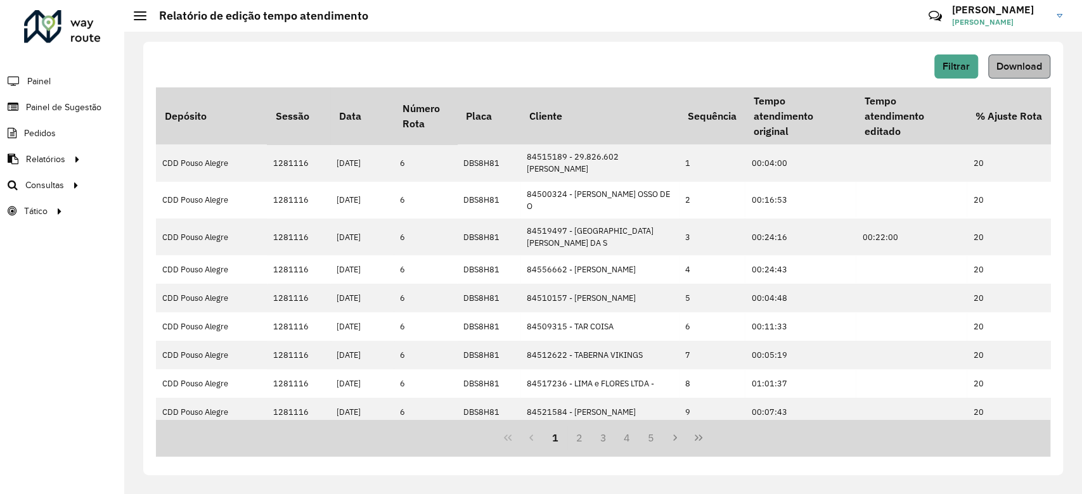
click at [1014, 74] on button "Download" at bounding box center [1019, 67] width 62 height 24
